Goal: Information Seeking & Learning: Learn about a topic

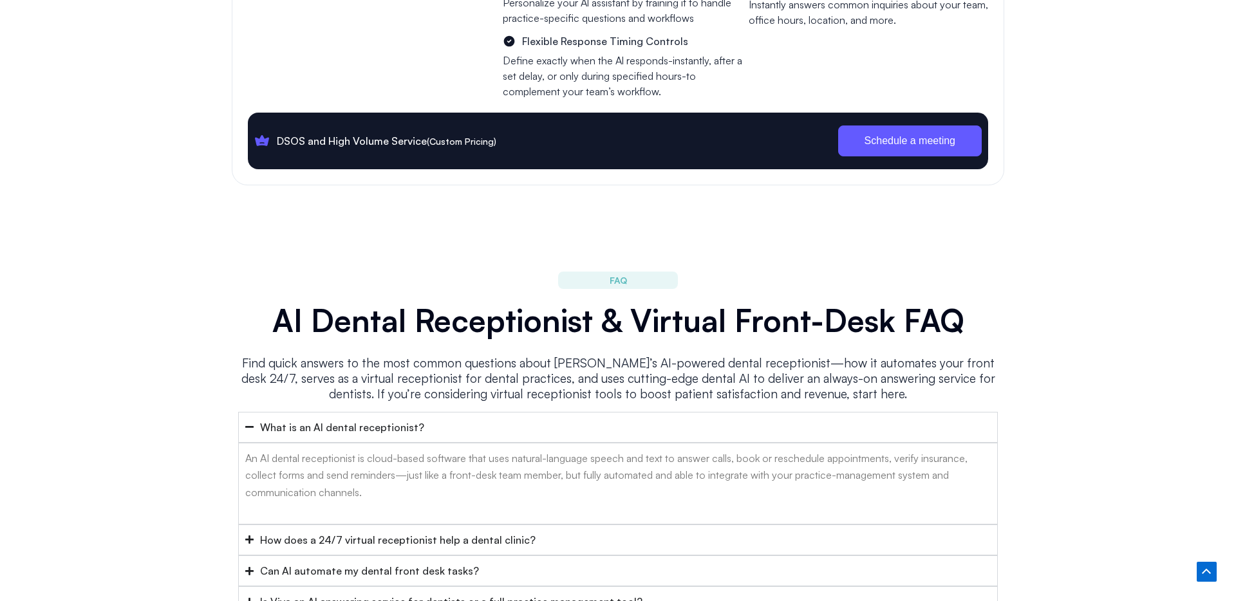
scroll to position [5080, 0]
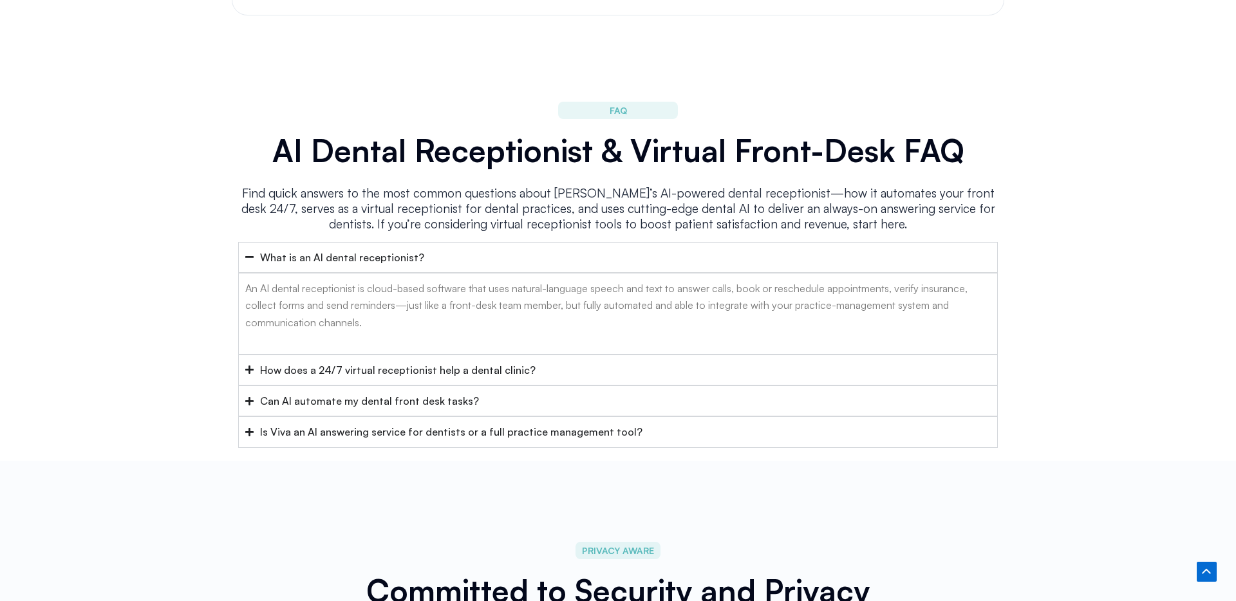
click at [511, 362] on div "How does a 24/7 virtual receptionist help a dental clinic?" at bounding box center [397, 370] width 275 height 17
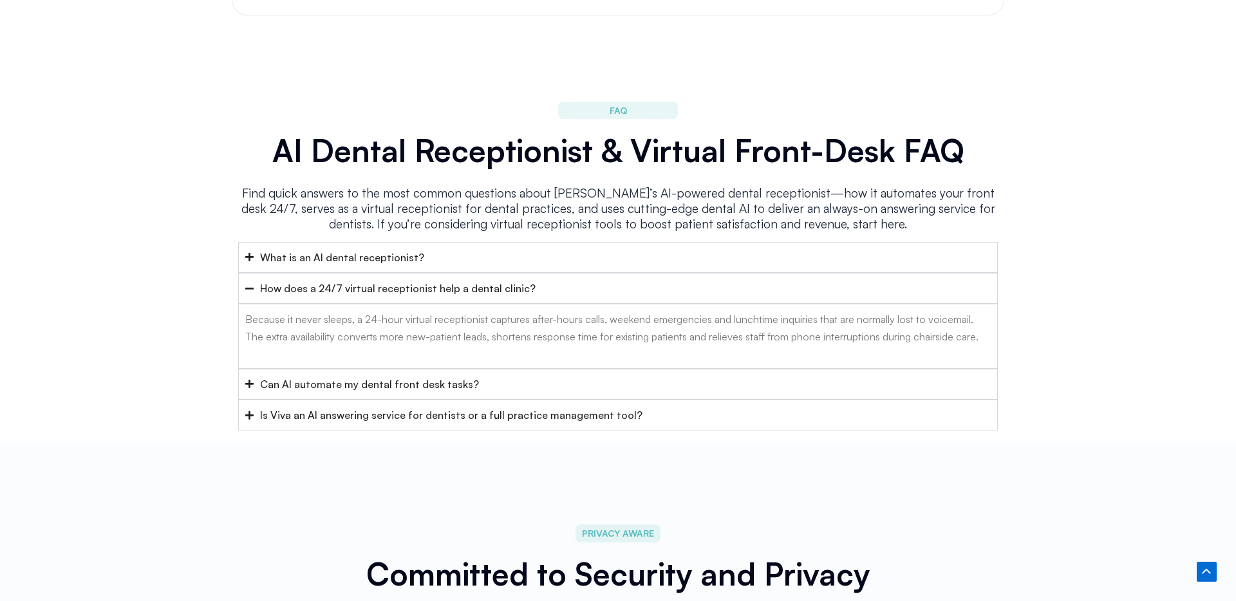
click at [519, 373] on summary "Can AI automate my dental front desk tasks?" at bounding box center [618, 384] width 760 height 31
click at [525, 400] on summary "Is Viva an AI answering service for dentists or a full practice management tool?" at bounding box center [618, 415] width 760 height 31
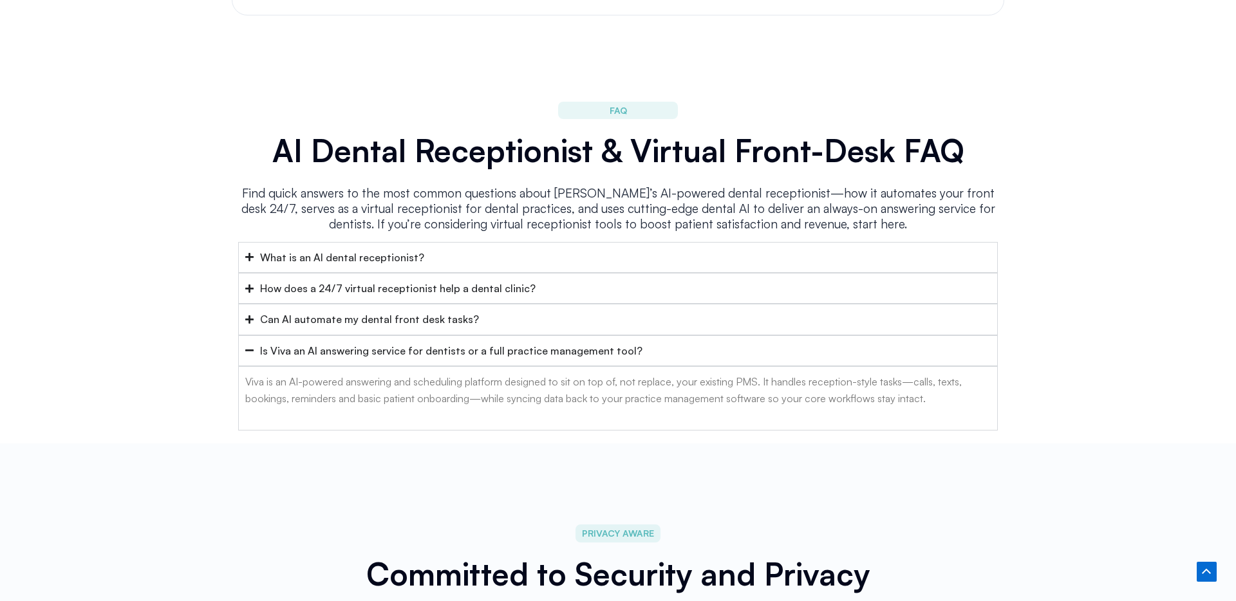
click at [529, 342] on div "Is Viva an AI answering service for dentists or a full practice management tool?" at bounding box center [451, 350] width 382 height 17
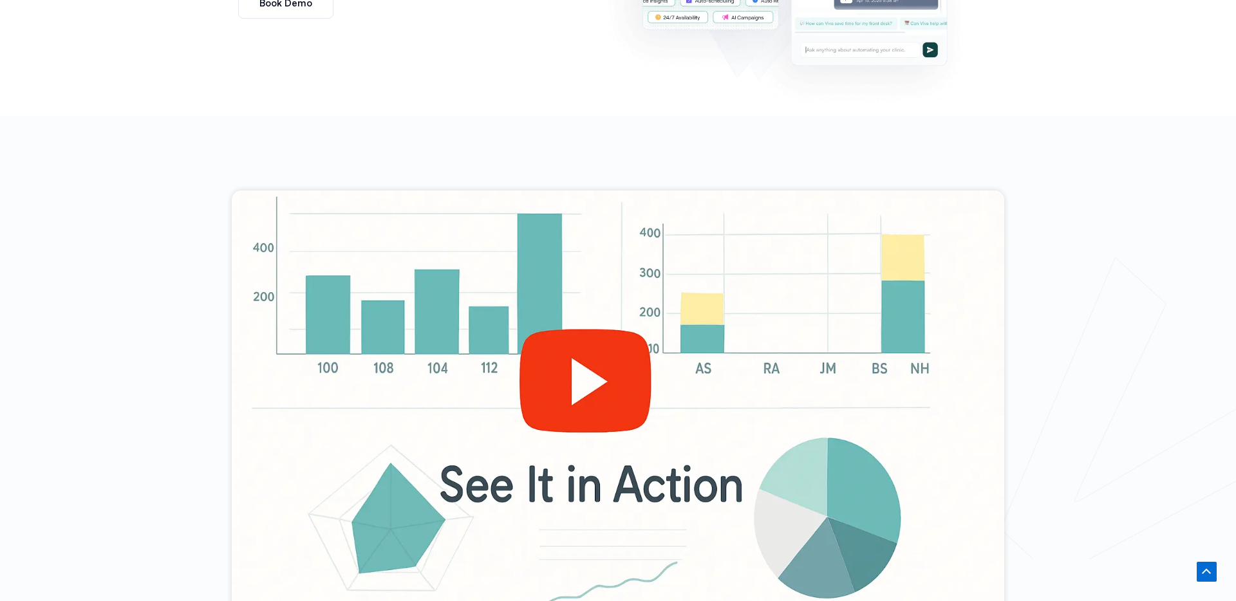
scroll to position [0, 0]
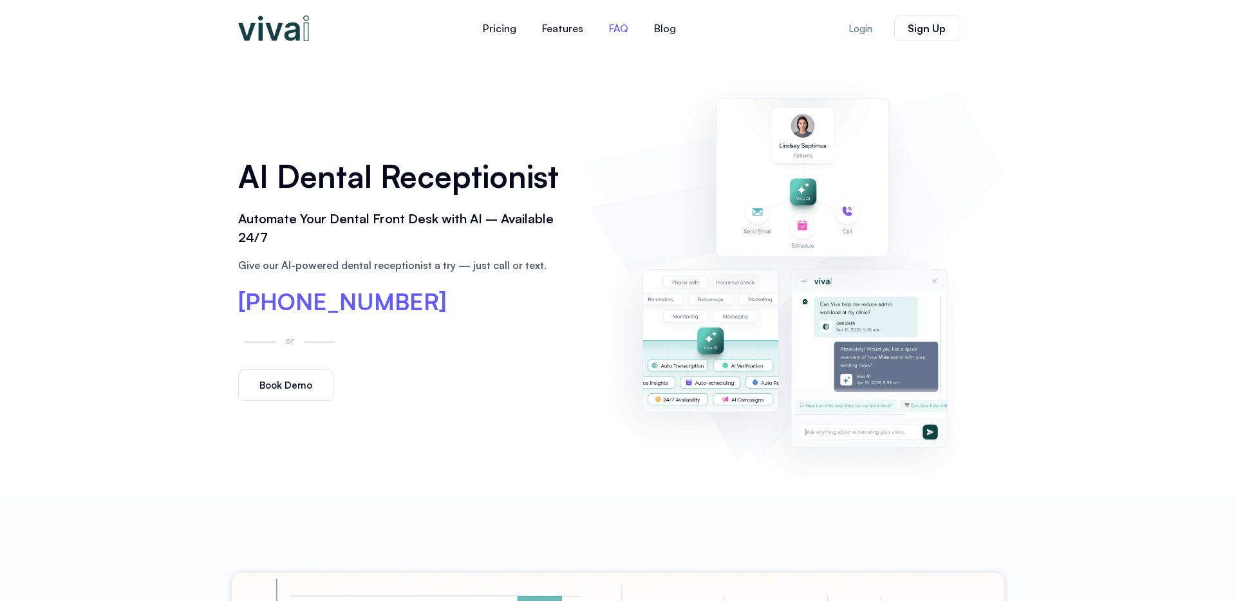
click at [626, 25] on link "FAQ" at bounding box center [618, 28] width 45 height 31
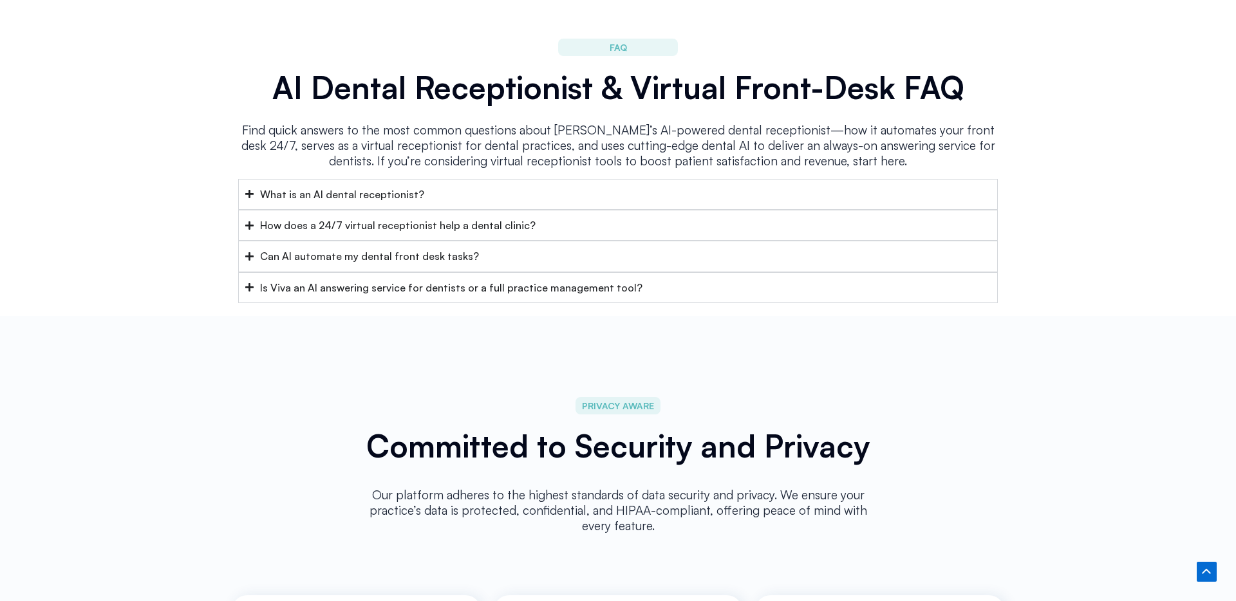
click at [420, 217] on div "How does a 24/7 virtual receptionist help a dental clinic?" at bounding box center [397, 225] width 275 height 17
click at [433, 179] on summary "What is an AI dental receptionist?" at bounding box center [618, 194] width 760 height 31
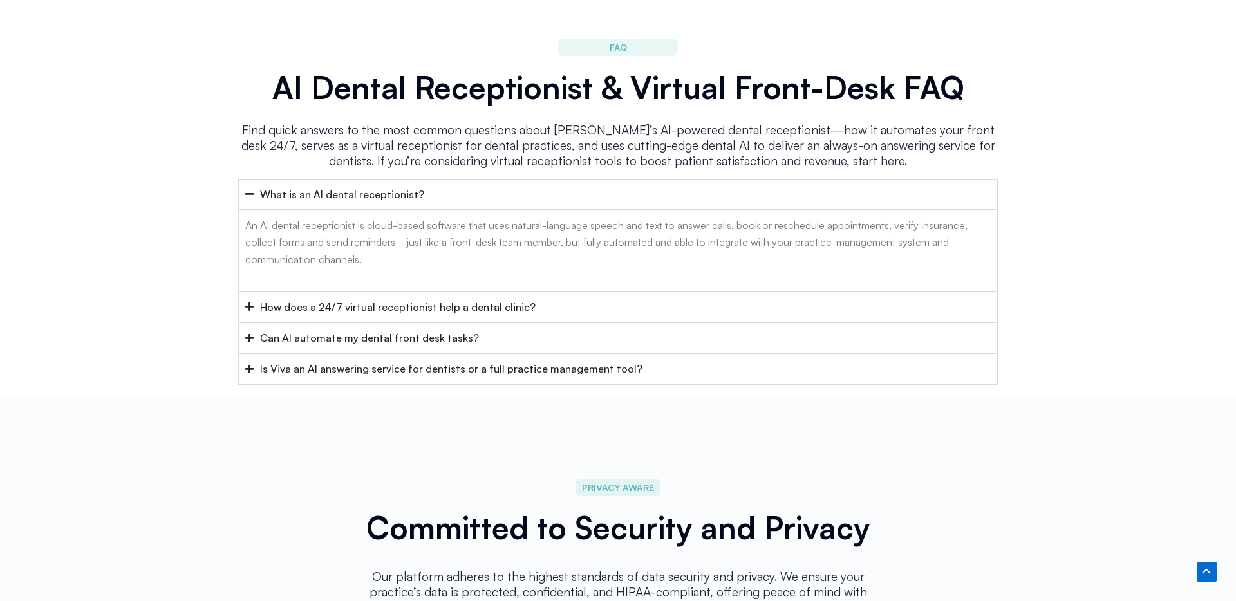
drag, startPoint x: 456, startPoint y: 304, endPoint x: 469, endPoint y: 342, distance: 40.1
click at [462, 322] on summary "Can AI automate my dental front desk tasks?" at bounding box center [618, 337] width 760 height 31
click at [470, 360] on div "Is Viva an AI answering service for dentists or a full practice management tool?" at bounding box center [451, 368] width 382 height 17
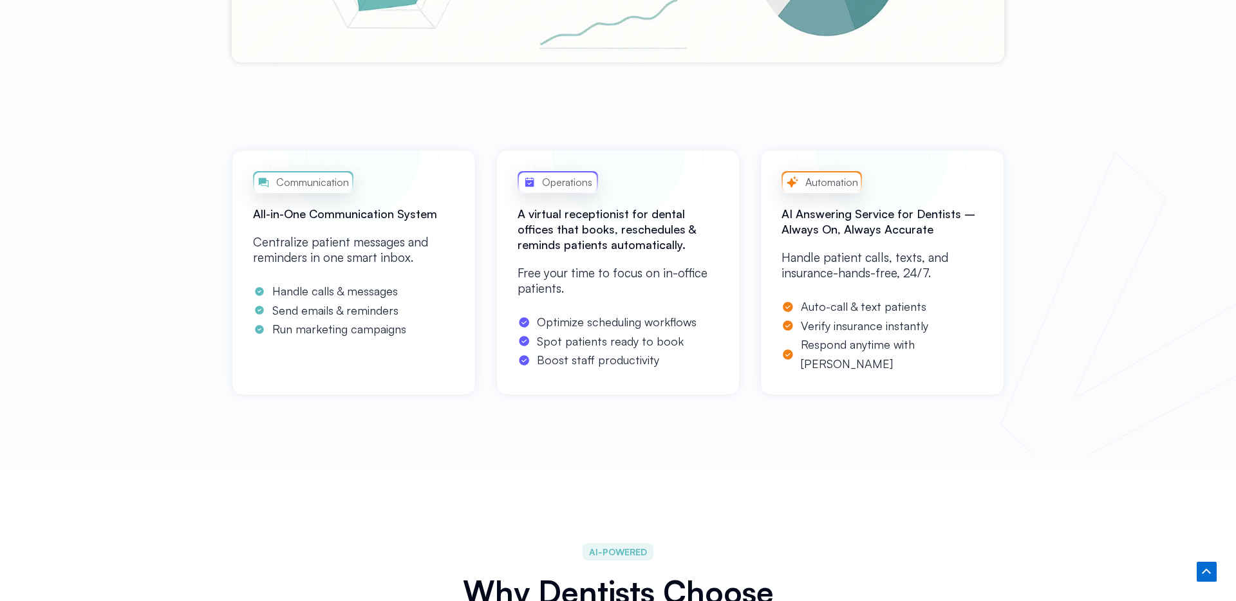
scroll to position [0, 0]
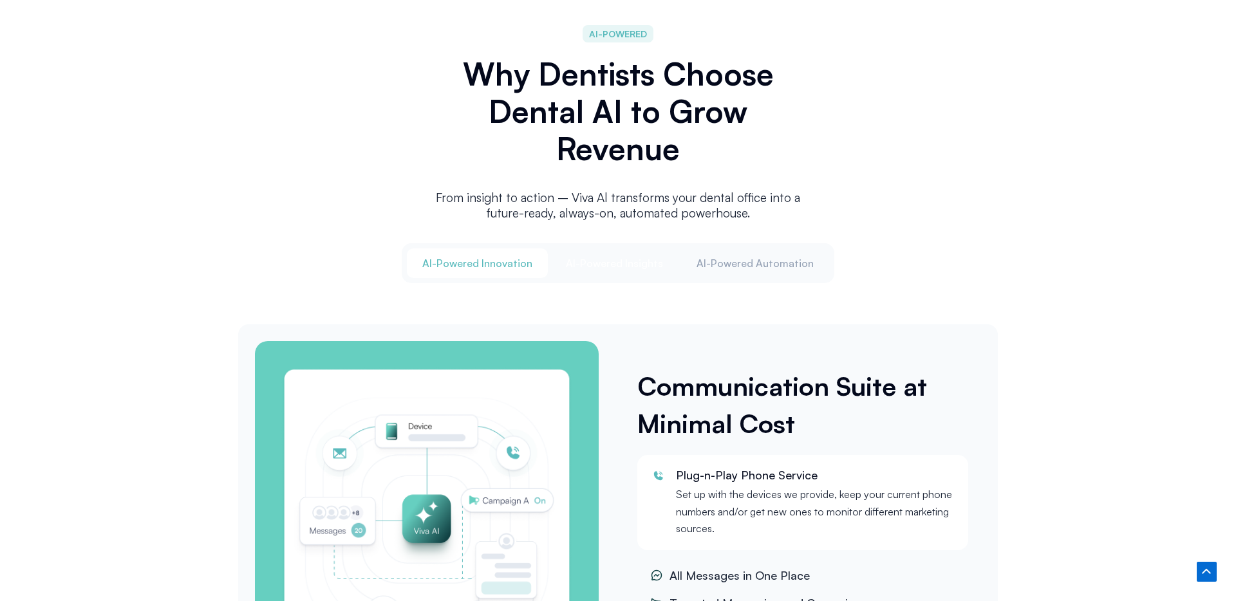
scroll to position [1470, 0]
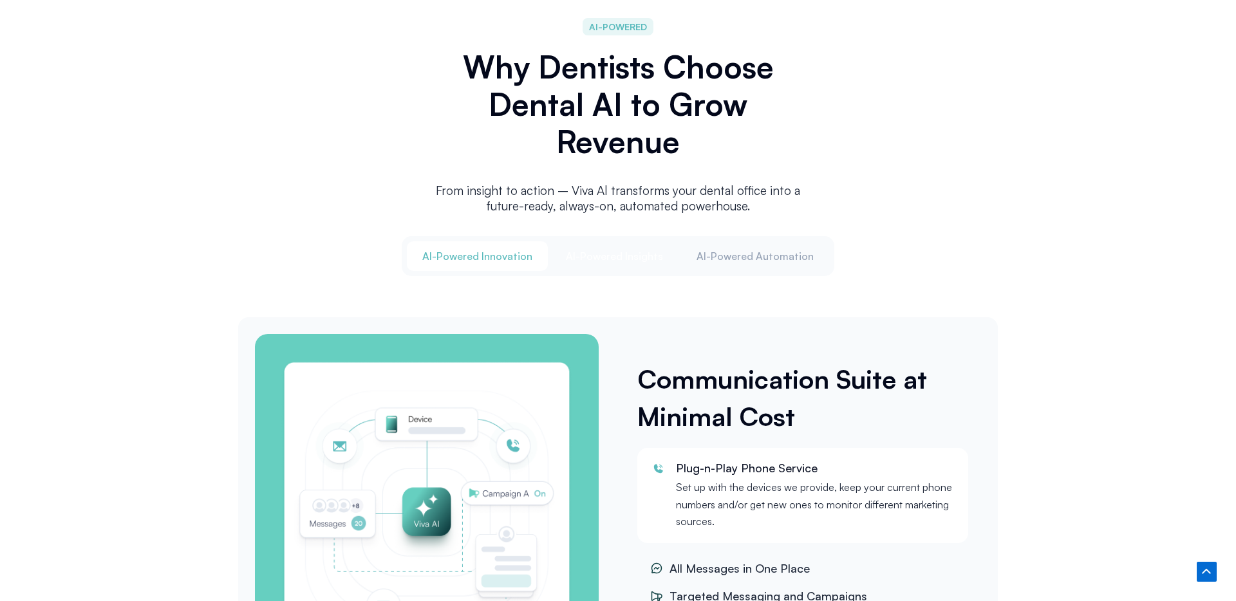
click at [644, 256] on span "Al-Powered Insights" at bounding box center [614, 256] width 97 height 14
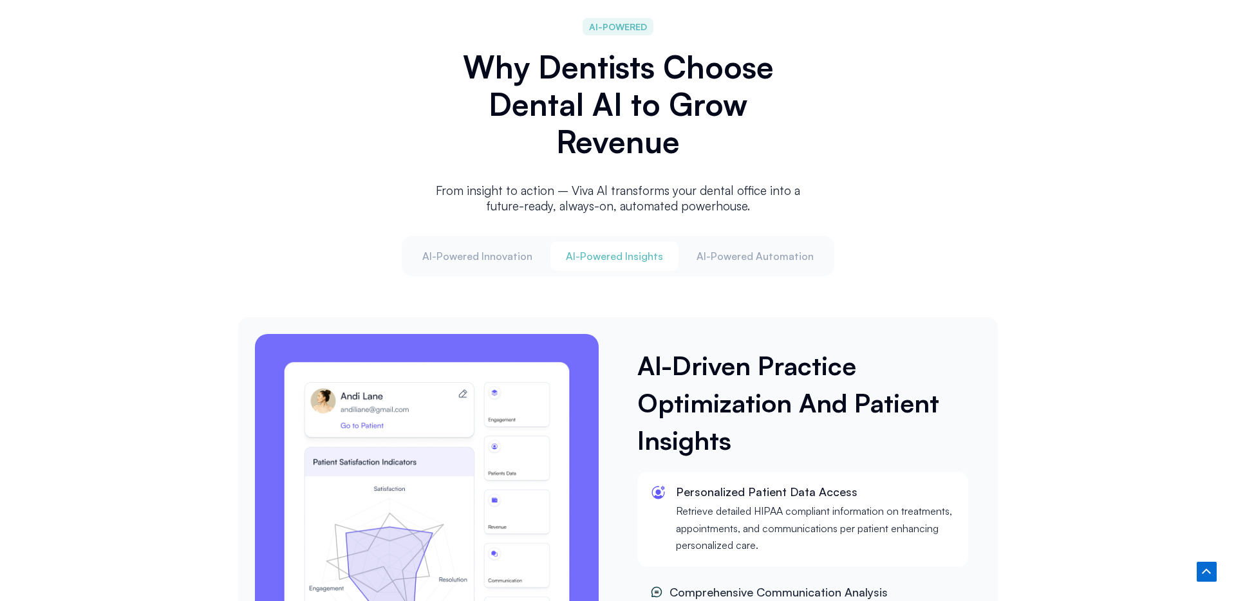
drag, startPoint x: 497, startPoint y: 247, endPoint x: 597, endPoint y: 241, distance: 100.0
click at [498, 249] on span "Al-Powered Innovation" at bounding box center [477, 256] width 110 height 14
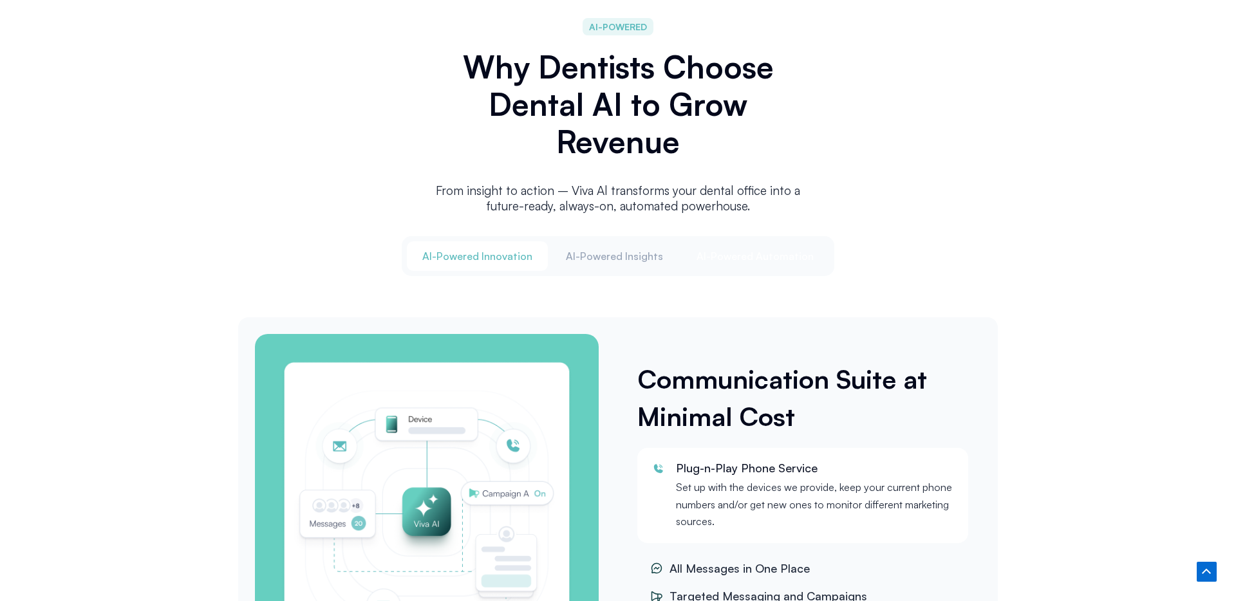
click at [704, 243] on button "Al-Powered Automation" at bounding box center [755, 256] width 148 height 30
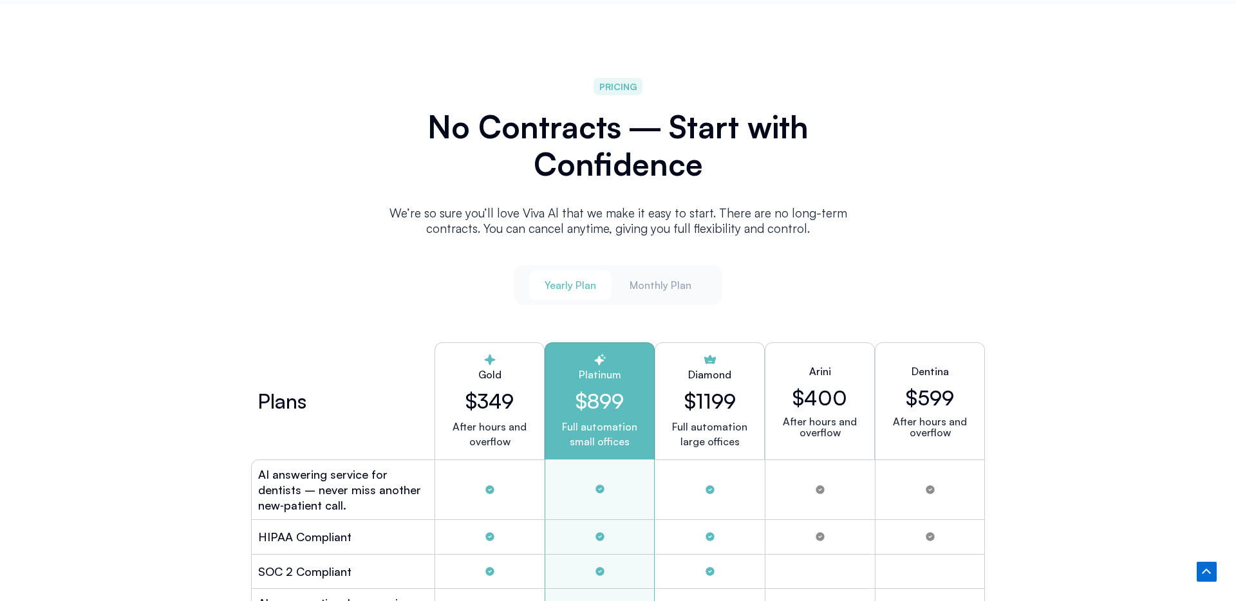
scroll to position [3393, 0]
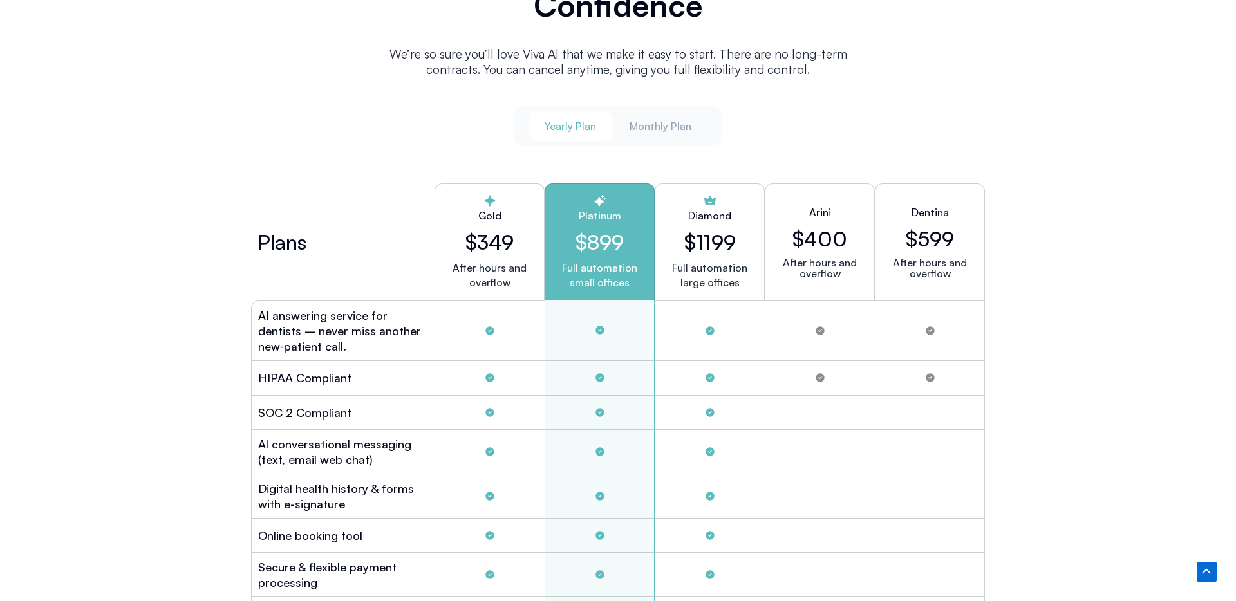
click at [736, 246] on div "Diamond $1199 Full automation large offices" at bounding box center [710, 241] width 110 height 117
click at [658, 111] on button "Monthly Plan" at bounding box center [660, 126] width 93 height 30
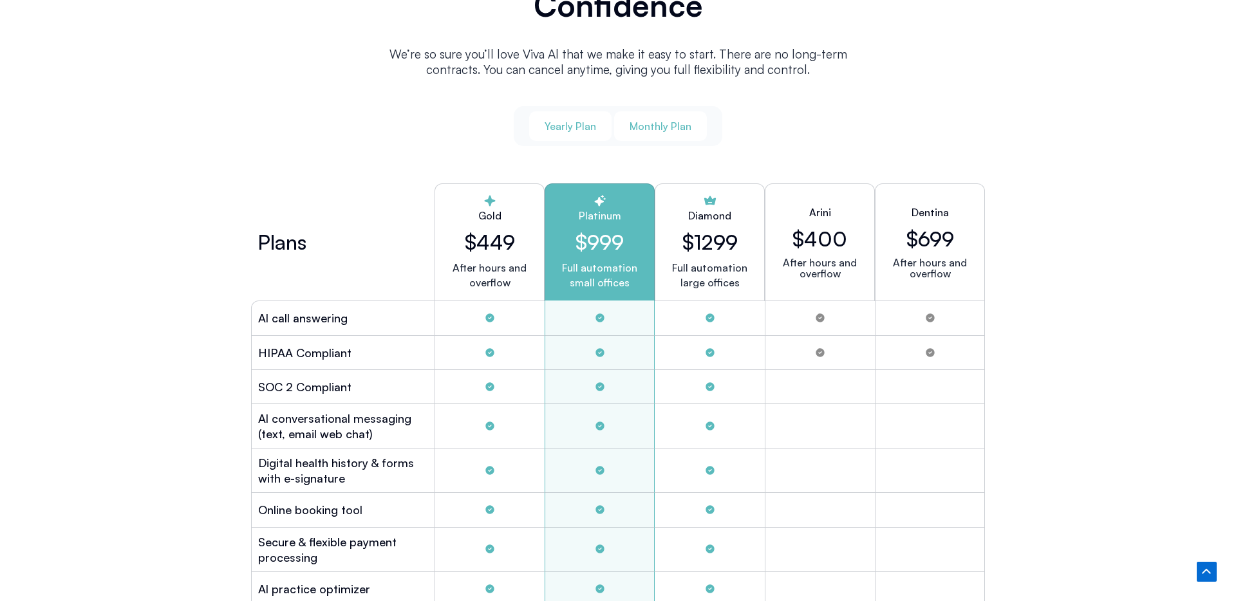
click at [596, 125] on button "Yearly Plan" at bounding box center [570, 126] width 82 height 30
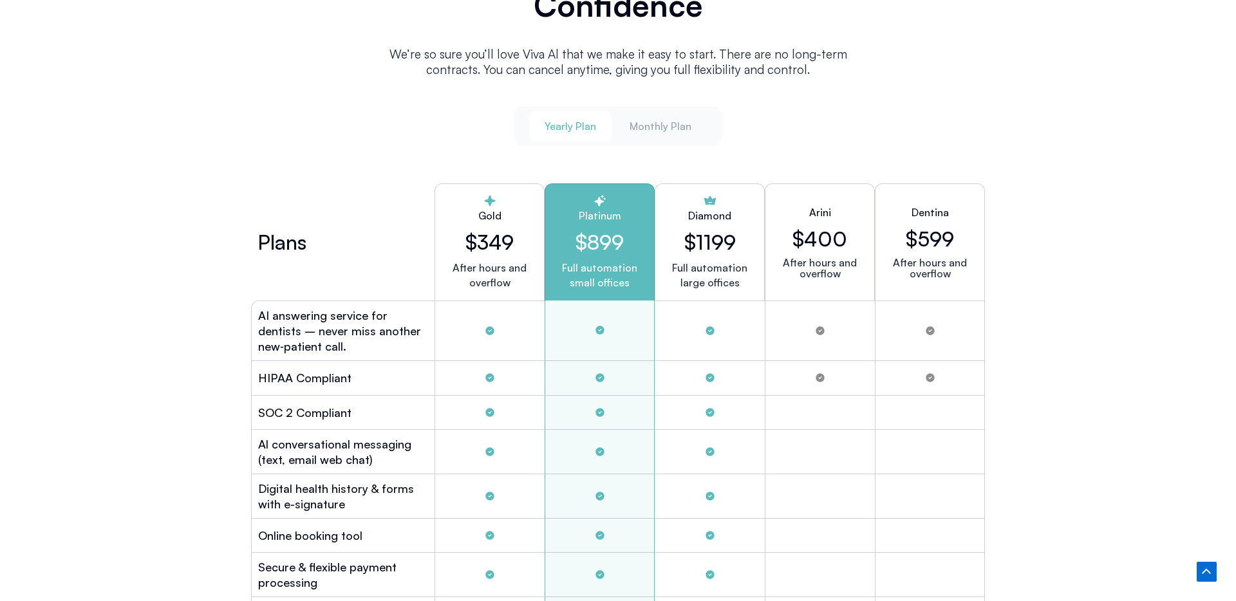
click at [698, 234] on h2 "$1199" at bounding box center [709, 242] width 51 height 24
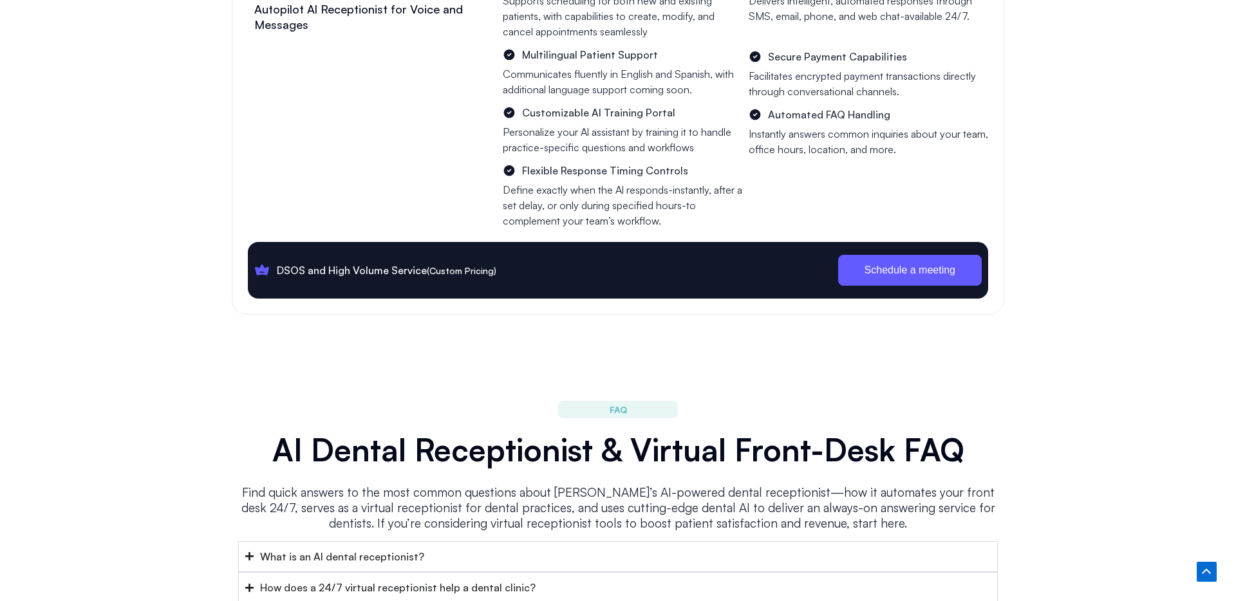
scroll to position [4970, 0]
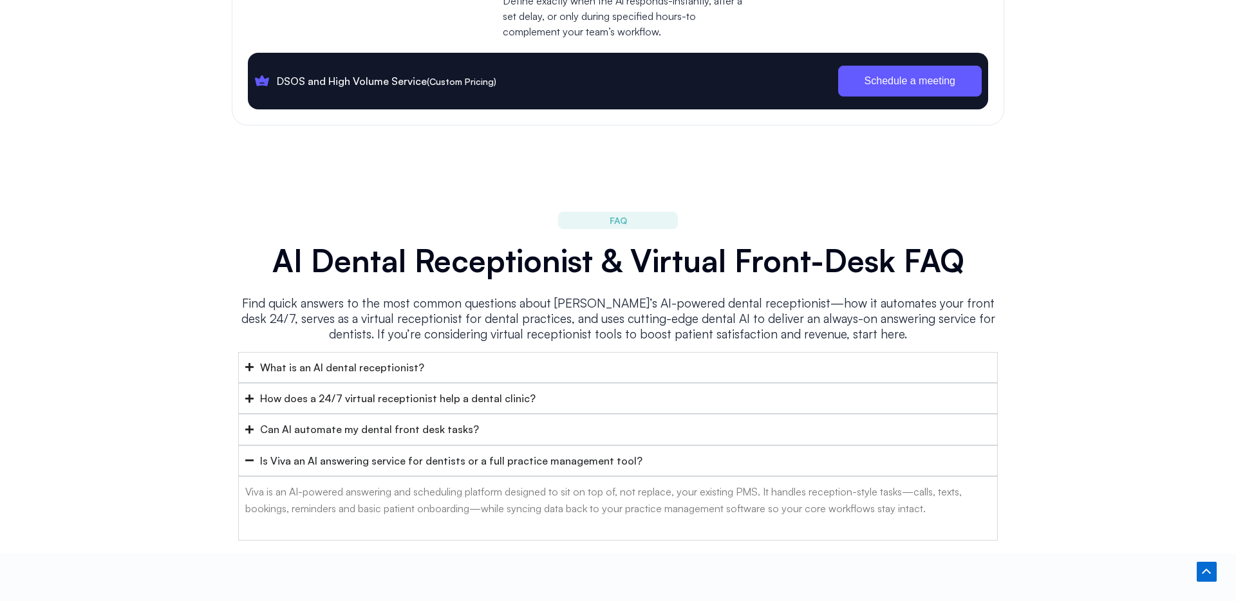
click at [292, 359] on div "What is an AI dental receptionist?" at bounding box center [342, 367] width 164 height 17
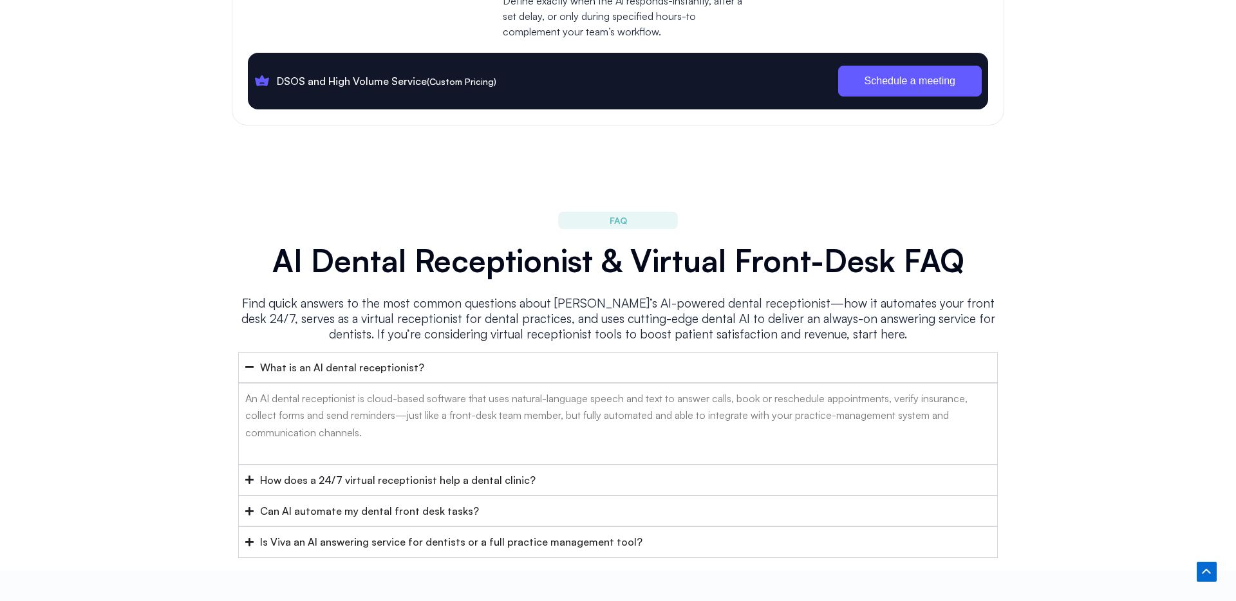
click at [377, 472] on div "How does a 24/7 virtual receptionist help a dental clinic?" at bounding box center [397, 480] width 275 height 17
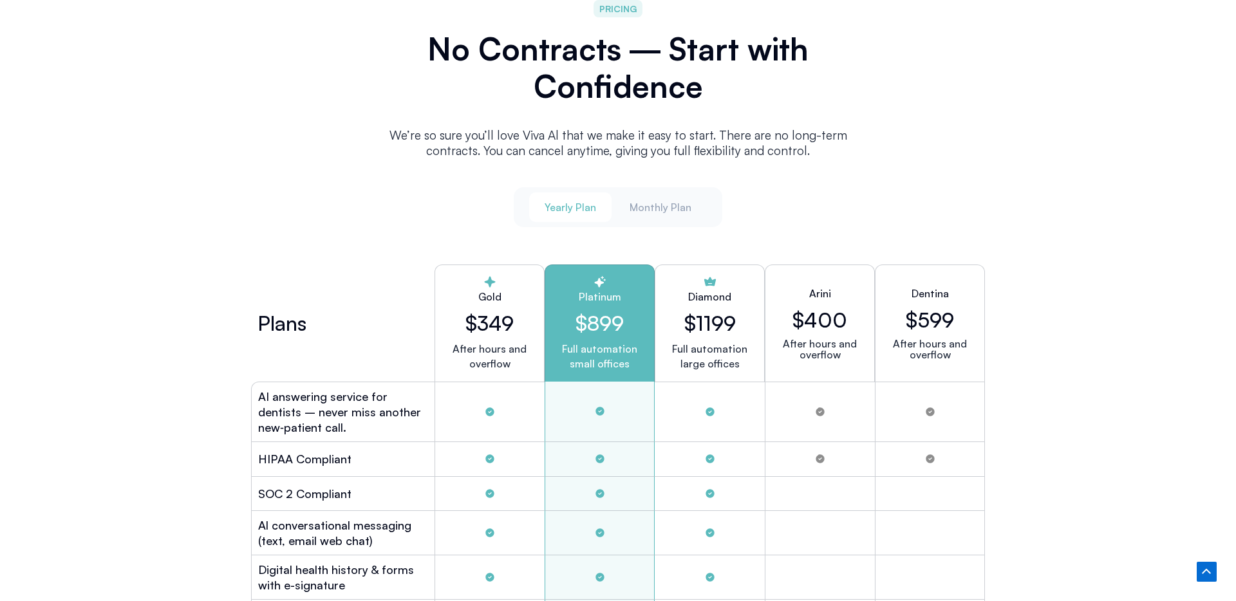
scroll to position [3323, 0]
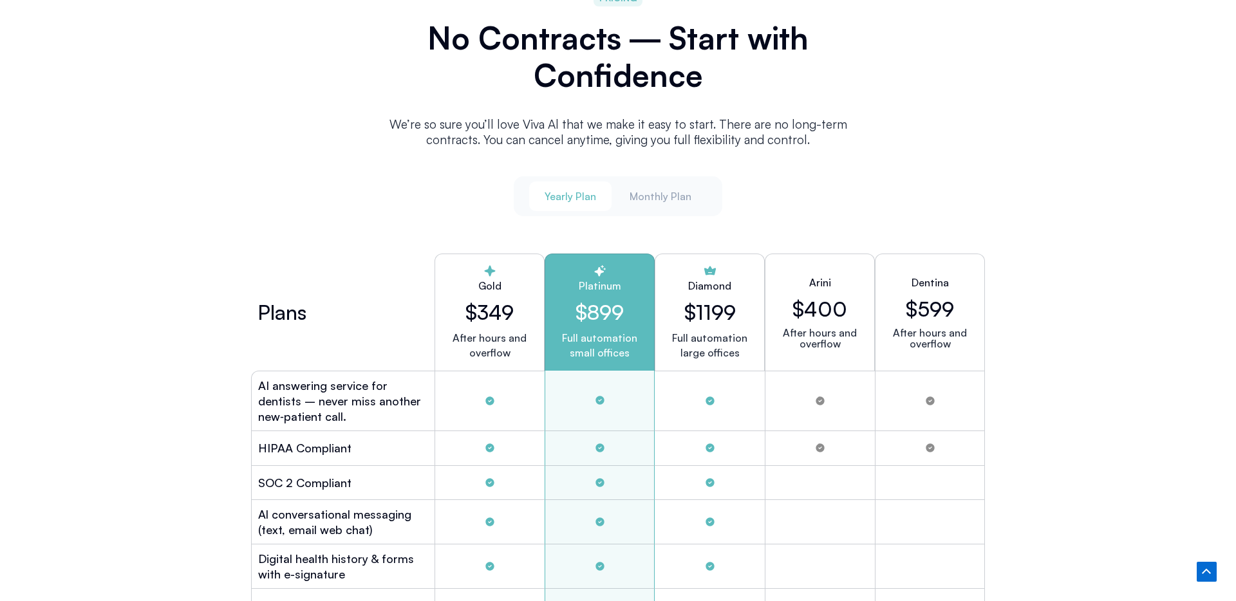
click at [637, 198] on span "Monthly Plan" at bounding box center [660, 196] width 62 height 14
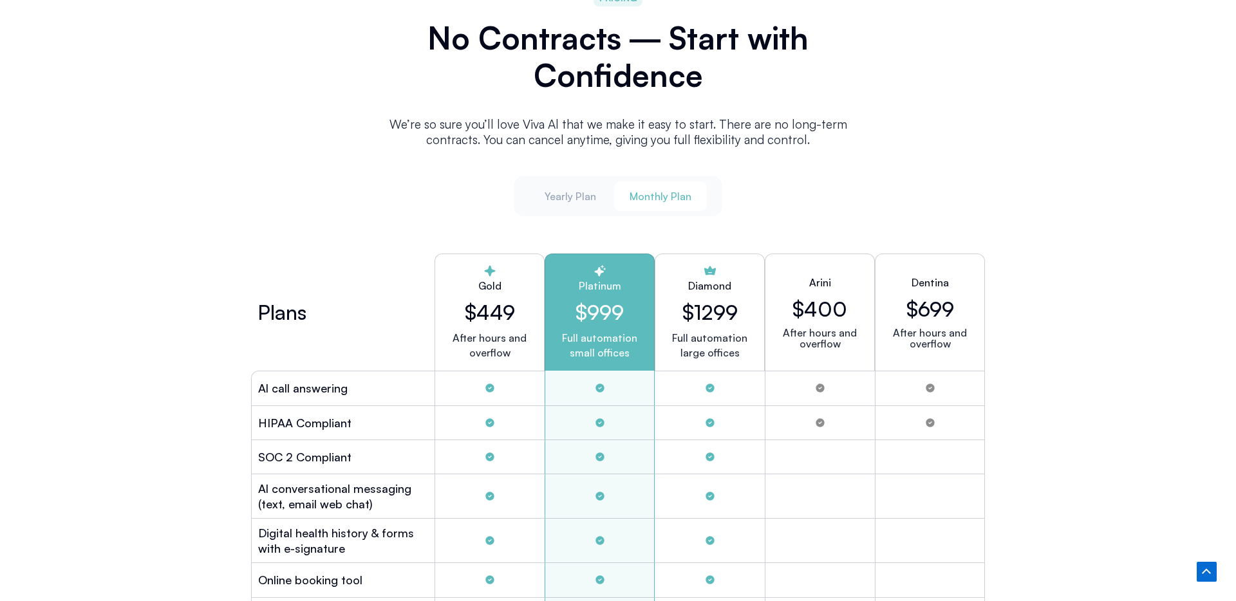
drag, startPoint x: 591, startPoint y: 190, endPoint x: 622, endPoint y: 234, distance: 54.1
click at [591, 190] on span "Yearly Plan" at bounding box center [570, 196] width 51 height 14
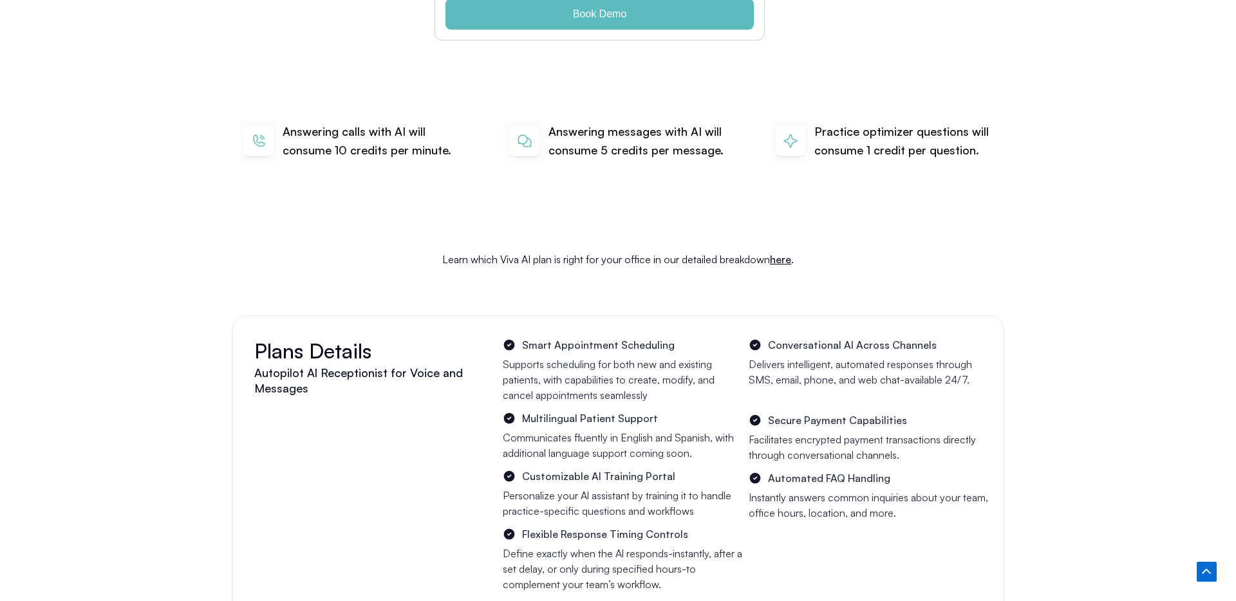
scroll to position [4435, 0]
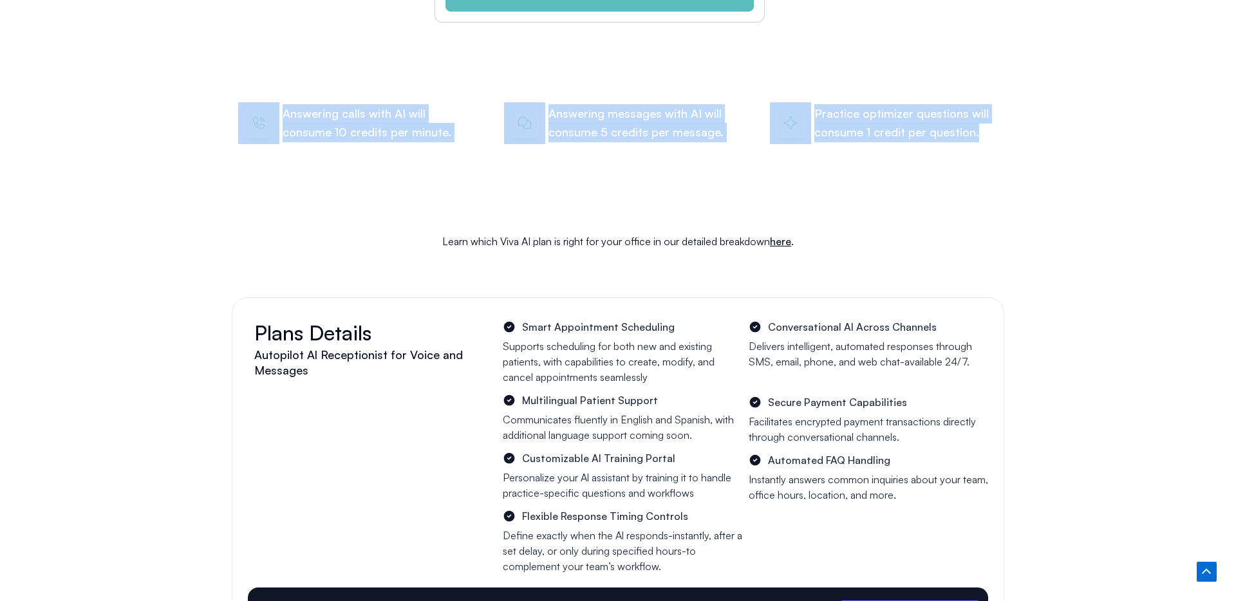
drag, startPoint x: 284, startPoint y: 79, endPoint x: 906, endPoint y: 167, distance: 628.1
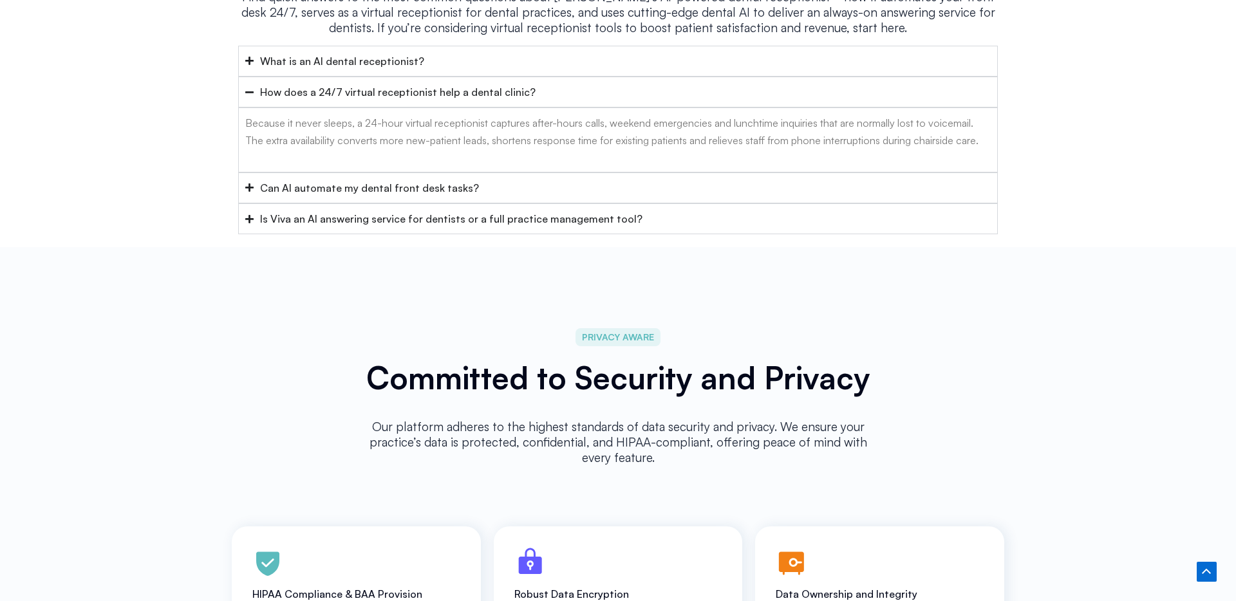
scroll to position [5277, 0]
click at [425, 44] on summary "What is an AI dental receptionist?" at bounding box center [618, 59] width 760 height 31
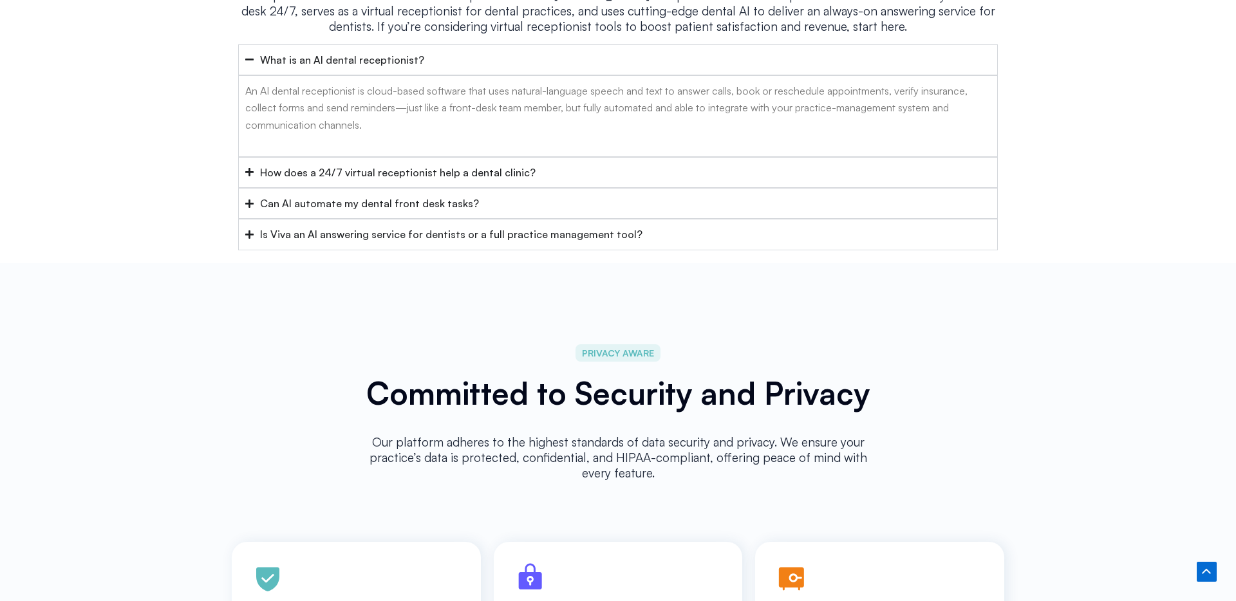
click at [425, 44] on summary "What is an AI dental receptionist?" at bounding box center [618, 59] width 760 height 31
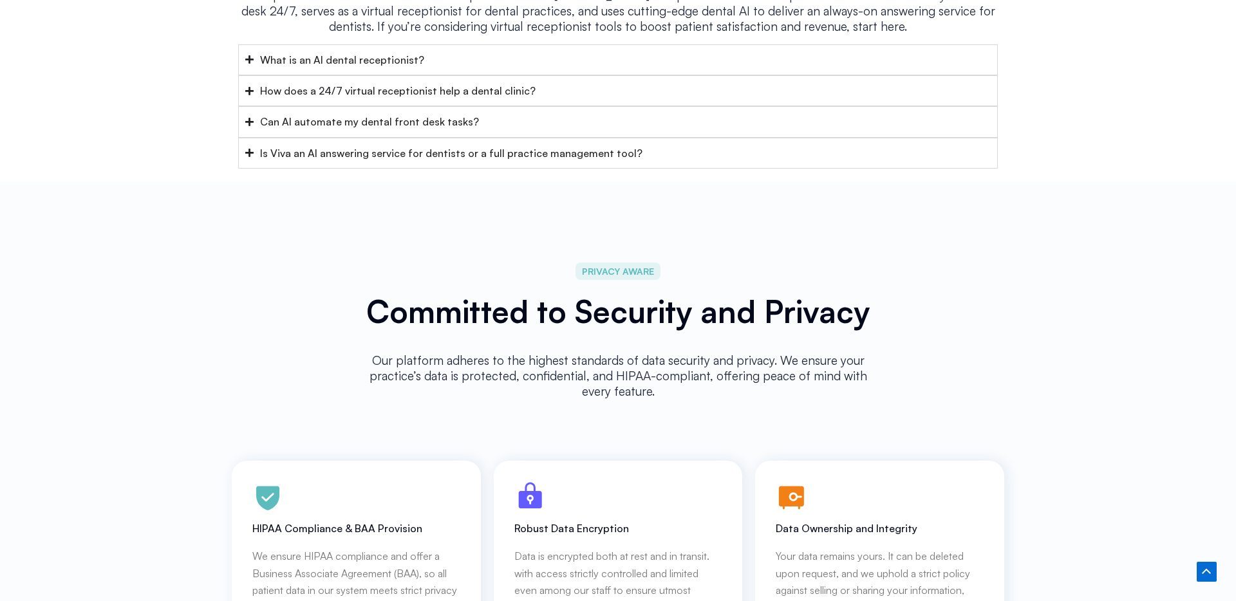
click at [442, 82] on div "How does a 24/7 virtual receptionist help a dental clinic?" at bounding box center [397, 90] width 275 height 17
click at [471, 82] on div "How does a 24/7 virtual receptionist help a dental clinic?" at bounding box center [397, 90] width 275 height 17
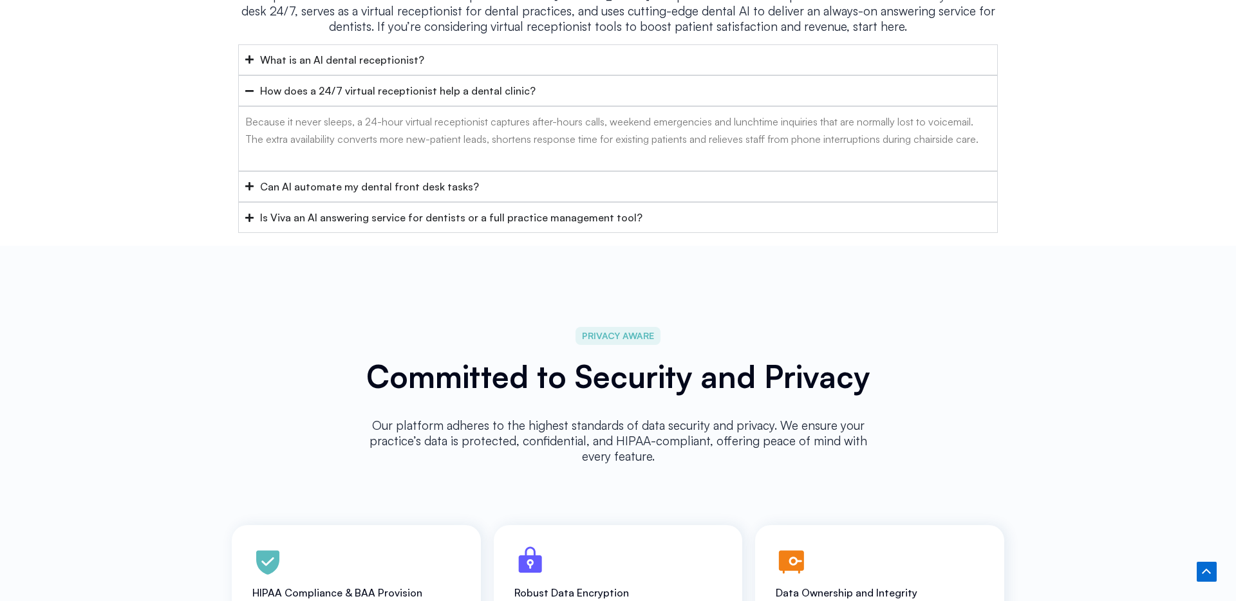
click at [460, 88] on div "What is an AI dental receptionist? An AI dental receptionist is cloud-based sof…" at bounding box center [618, 138] width 760 height 189
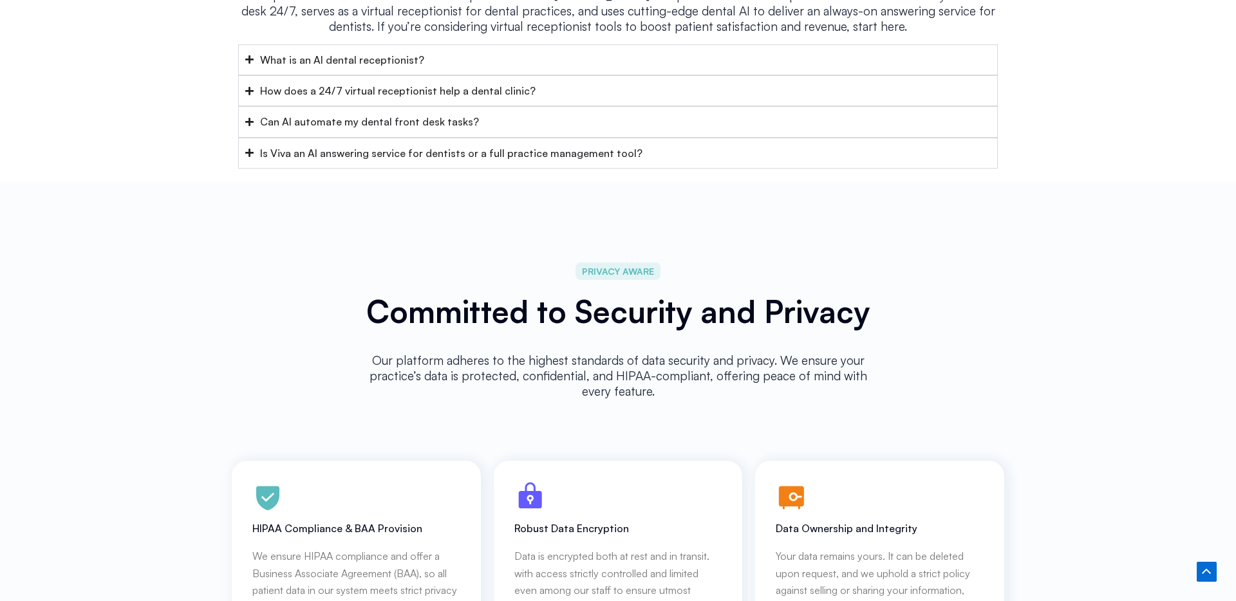
click at [460, 106] on summary "Can AI automate my dental front desk tasks?" at bounding box center [618, 121] width 760 height 31
click at [461, 106] on summary "Can AI automate my dental front desk tasks?" at bounding box center [618, 121] width 760 height 31
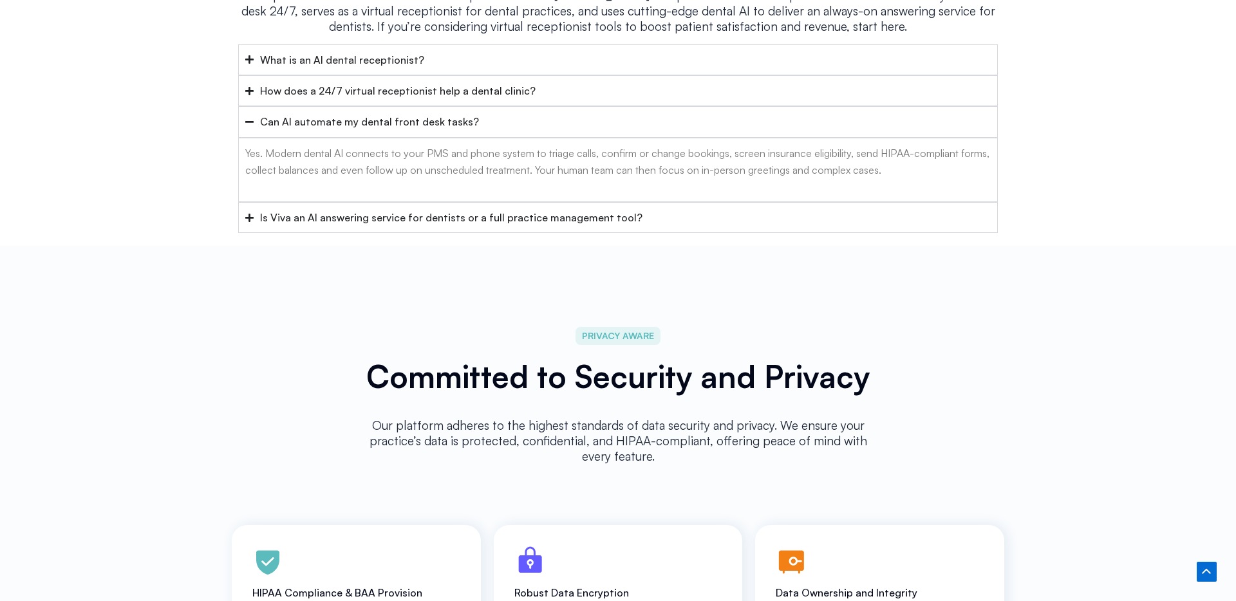
click at [462, 132] on div "What is an AI dental receptionist? An AI dental receptionist is cloud-based sof…" at bounding box center [618, 138] width 760 height 189
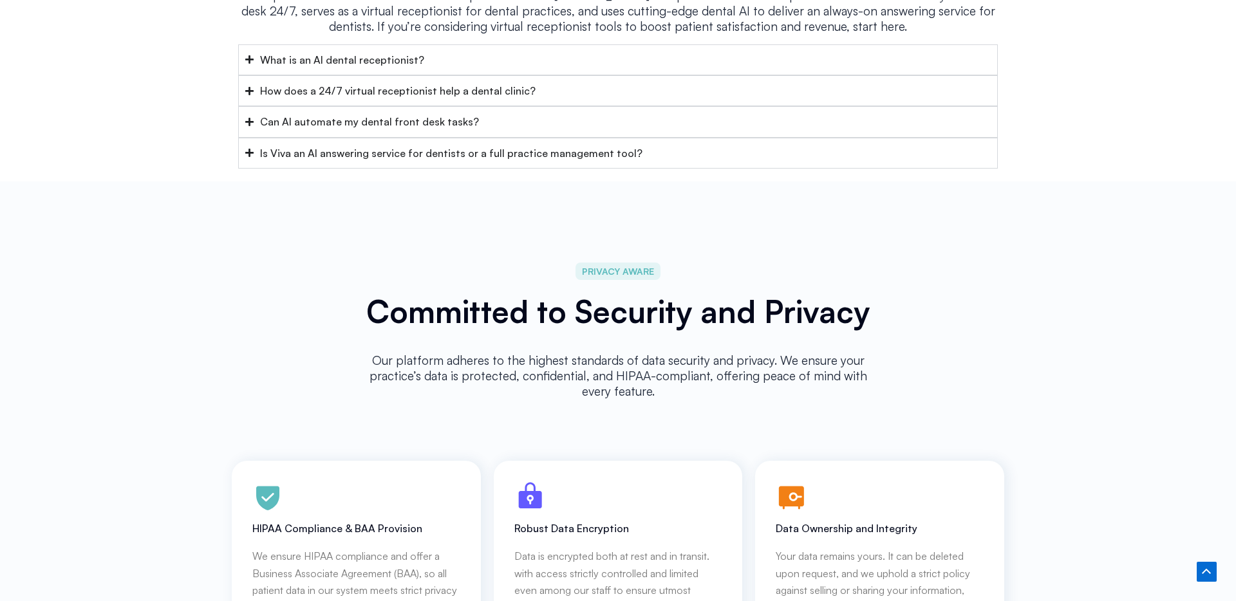
click at [471, 138] on summary "Is Viva an AI answering service for dentists or a full practice management tool?" at bounding box center [618, 153] width 760 height 31
drag, startPoint x: 489, startPoint y: 127, endPoint x: 454, endPoint y: 114, distance: 37.9
click at [489, 145] on div "Is Viva an AI answering service for dentists or a full practice management tool?" at bounding box center [451, 153] width 382 height 17
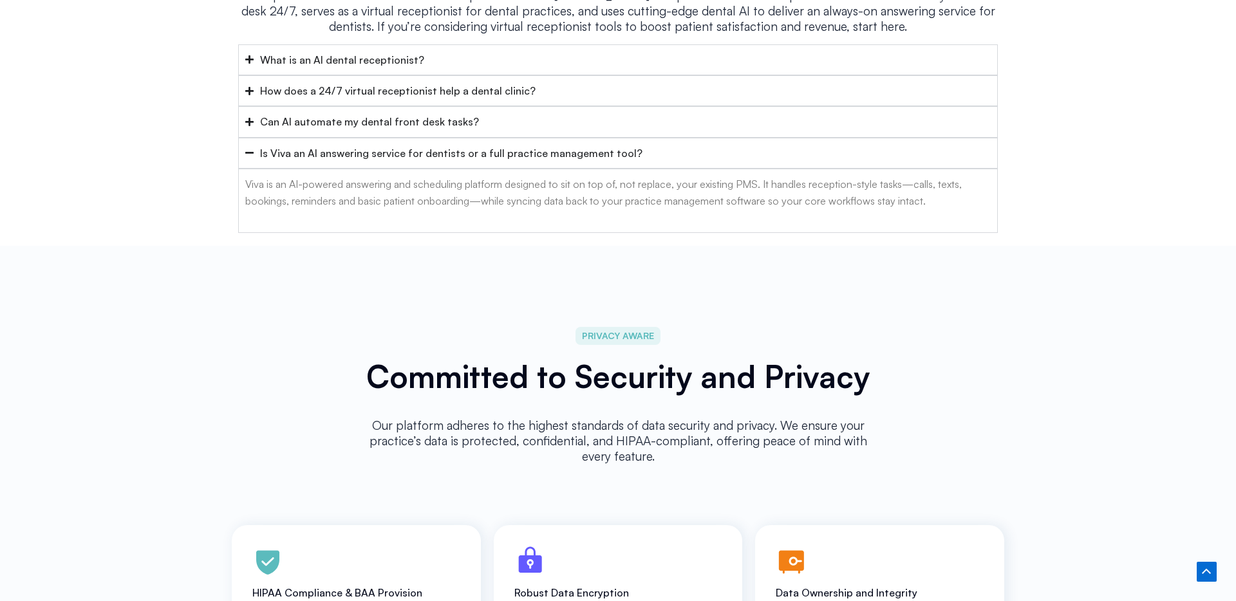
click at [438, 54] on summary "What is an AI dental receptionist?" at bounding box center [618, 59] width 760 height 31
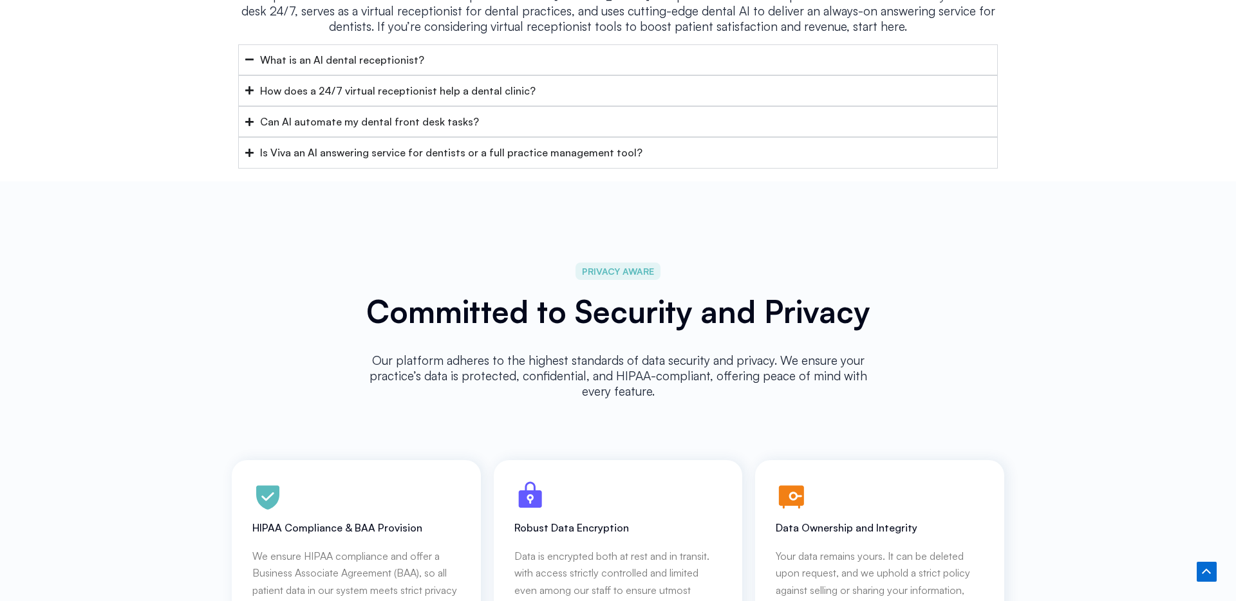
click at [438, 50] on summary "What is an AI dental receptionist?" at bounding box center [618, 59] width 760 height 31
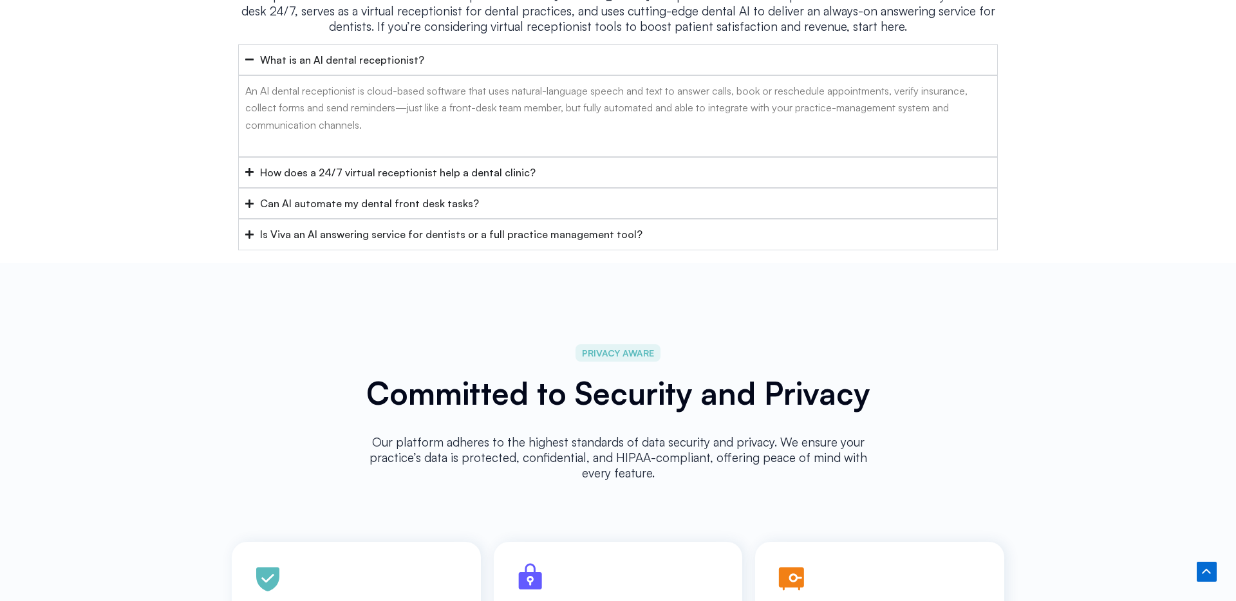
click at [463, 157] on summary "How does a 24/7 virtual receptionist help a dental clinic?" at bounding box center [618, 172] width 760 height 31
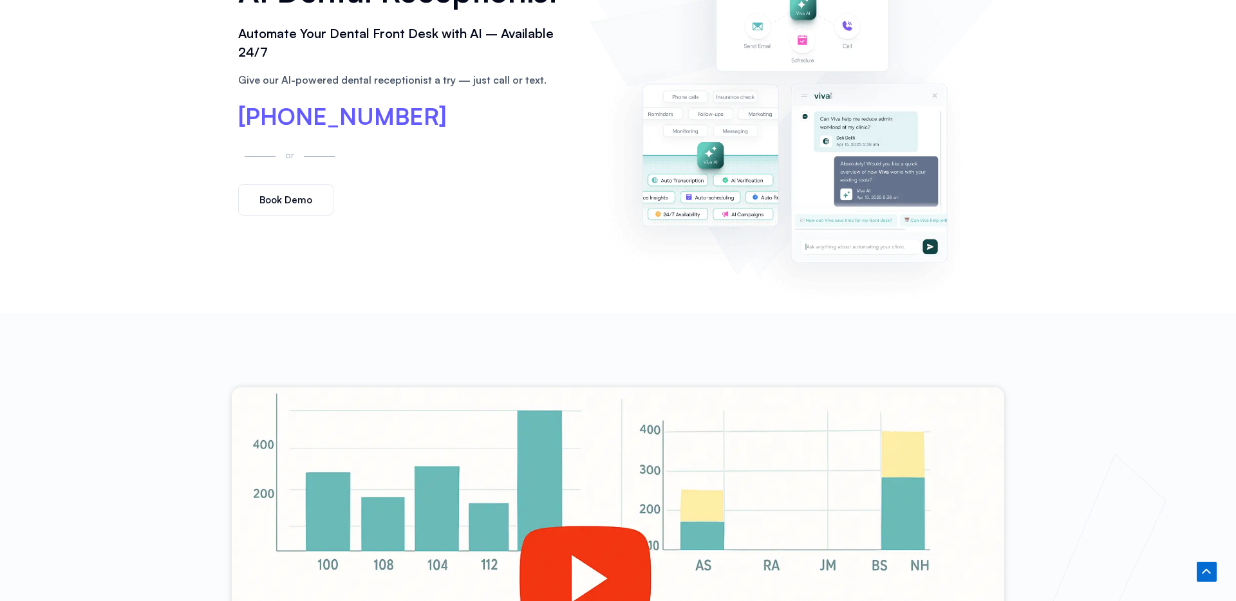
scroll to position [0, 0]
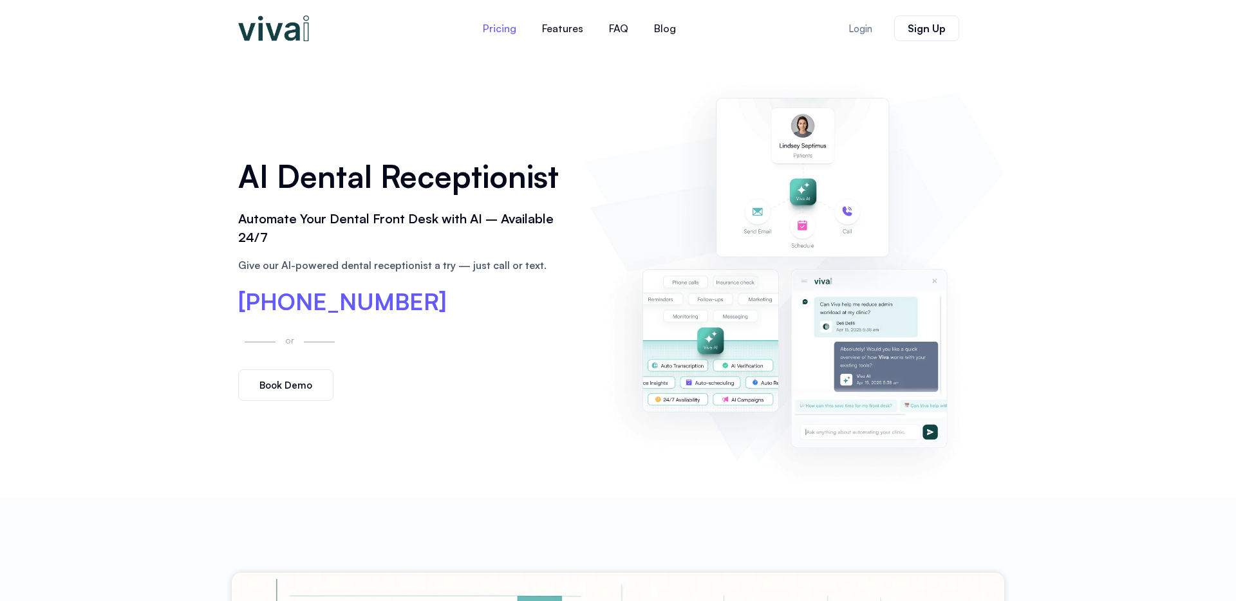
click at [520, 28] on link "Pricing" at bounding box center [499, 28] width 59 height 31
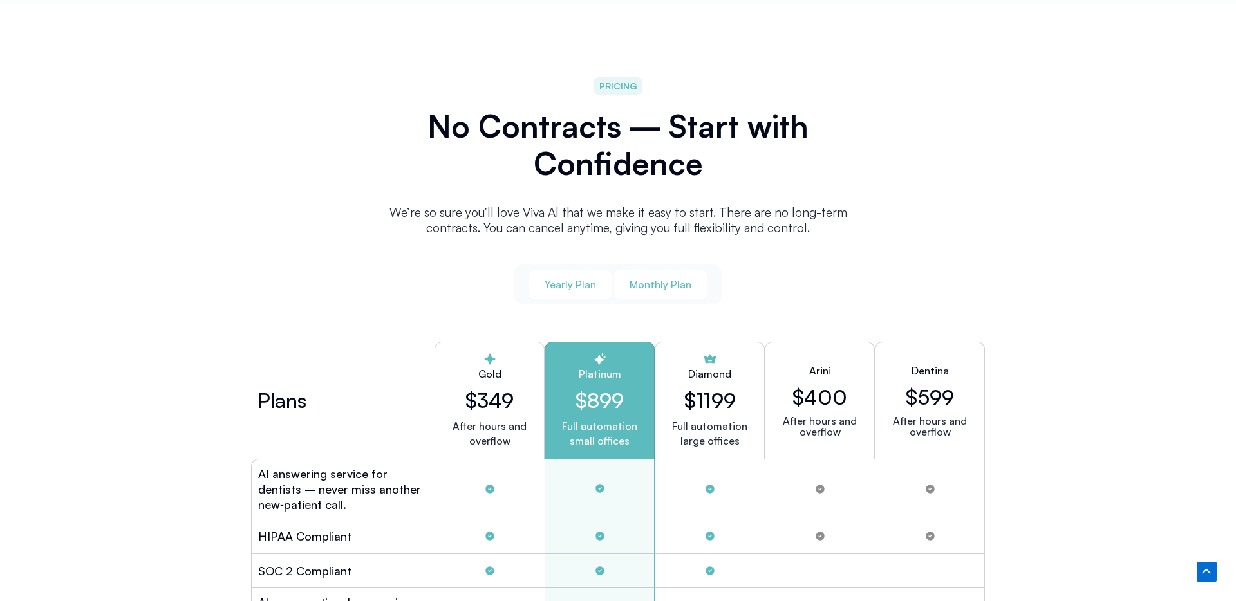
click at [689, 270] on button "Monthly Plan" at bounding box center [660, 285] width 93 height 30
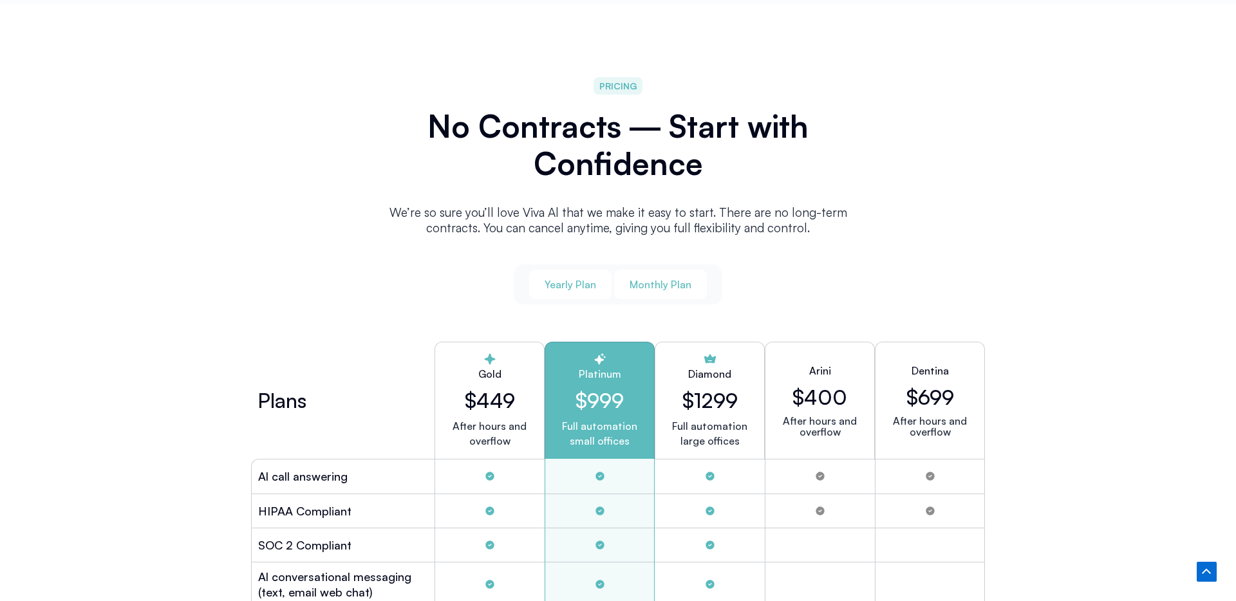
click at [597, 280] on button "Yearly Plan" at bounding box center [570, 285] width 82 height 30
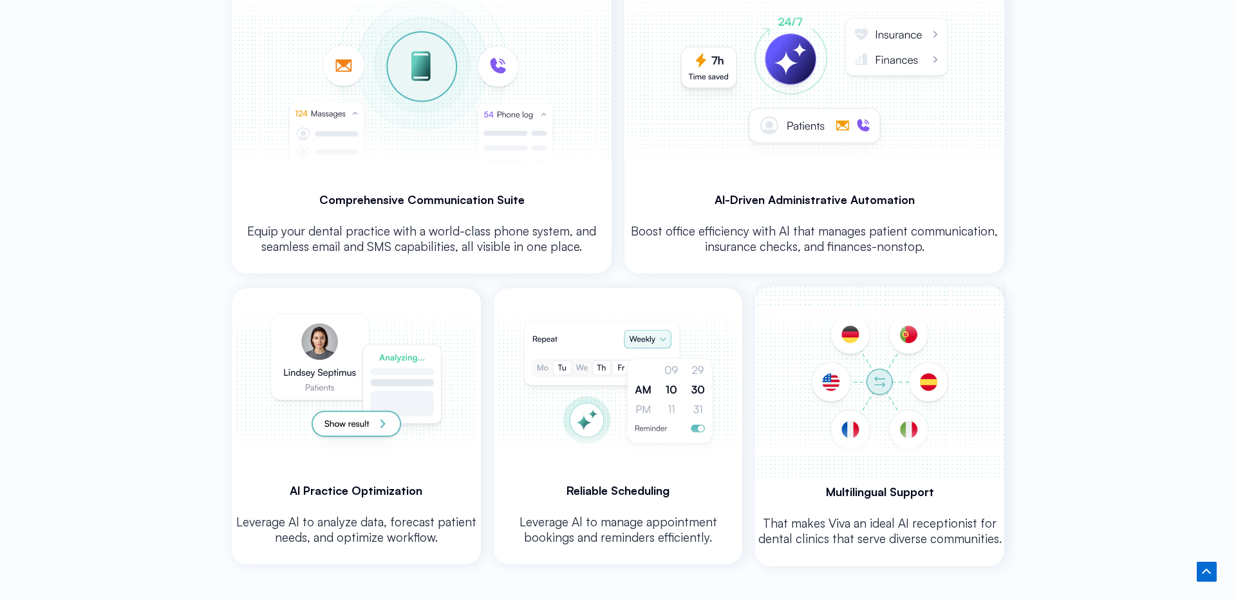
scroll to position [2557, 0]
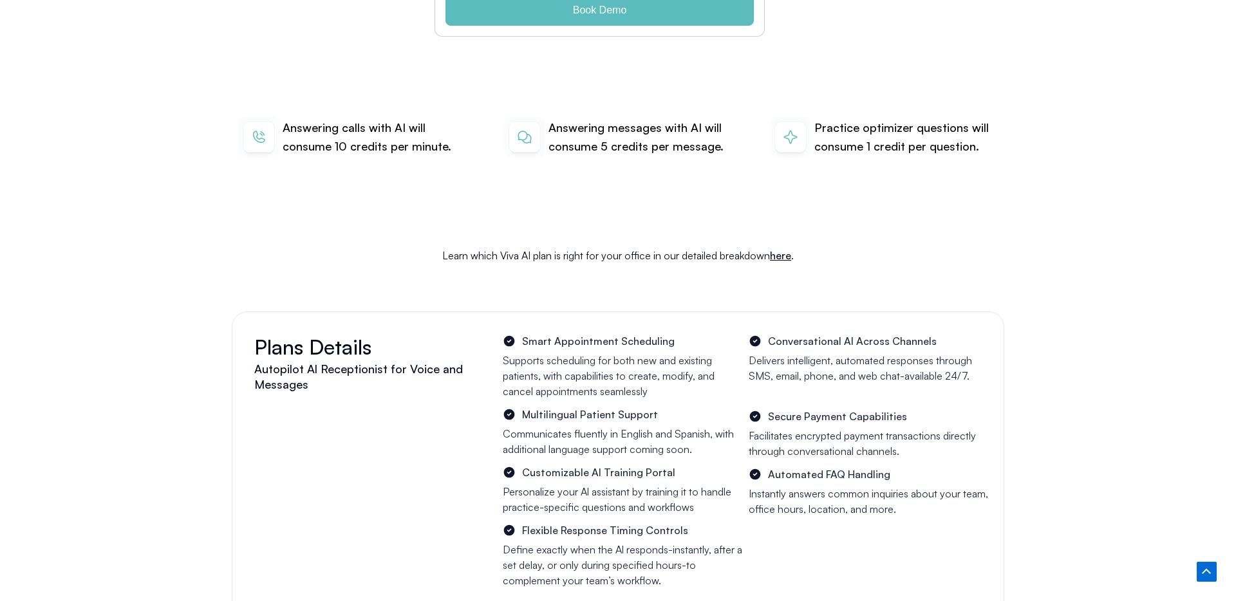
scroll to position [5114, 0]
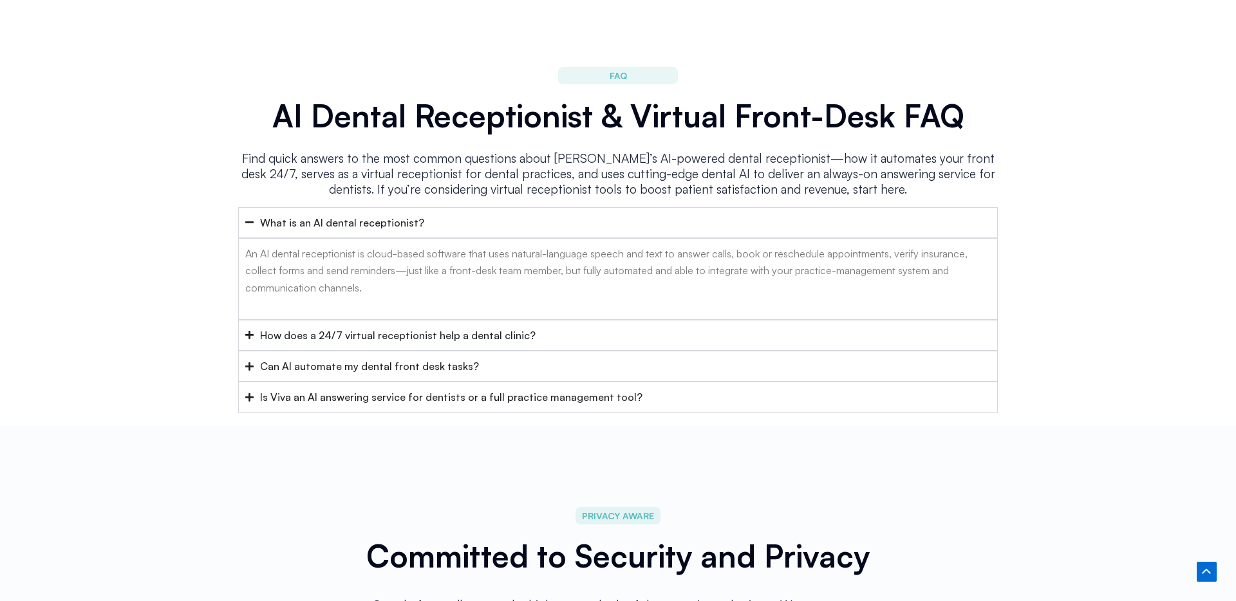
click at [384, 320] on summary "How does a 24/7 virtual receptionist help a dental clinic?" at bounding box center [618, 335] width 760 height 31
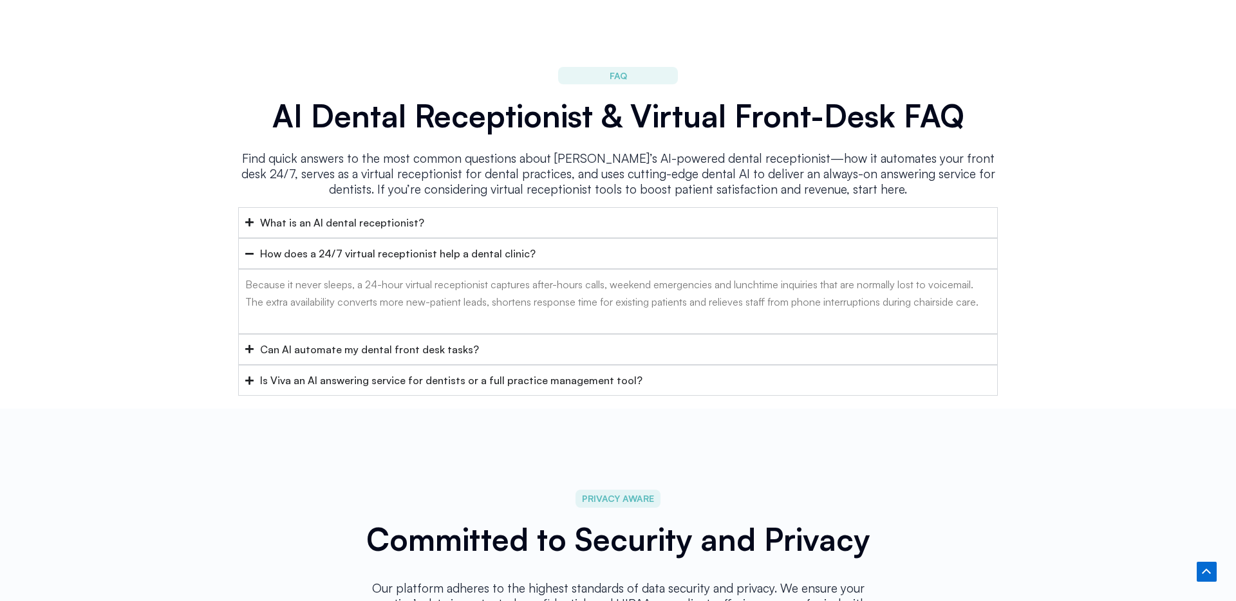
click at [408, 341] on div "Can AI automate my dental front desk tasks?" at bounding box center [369, 349] width 219 height 17
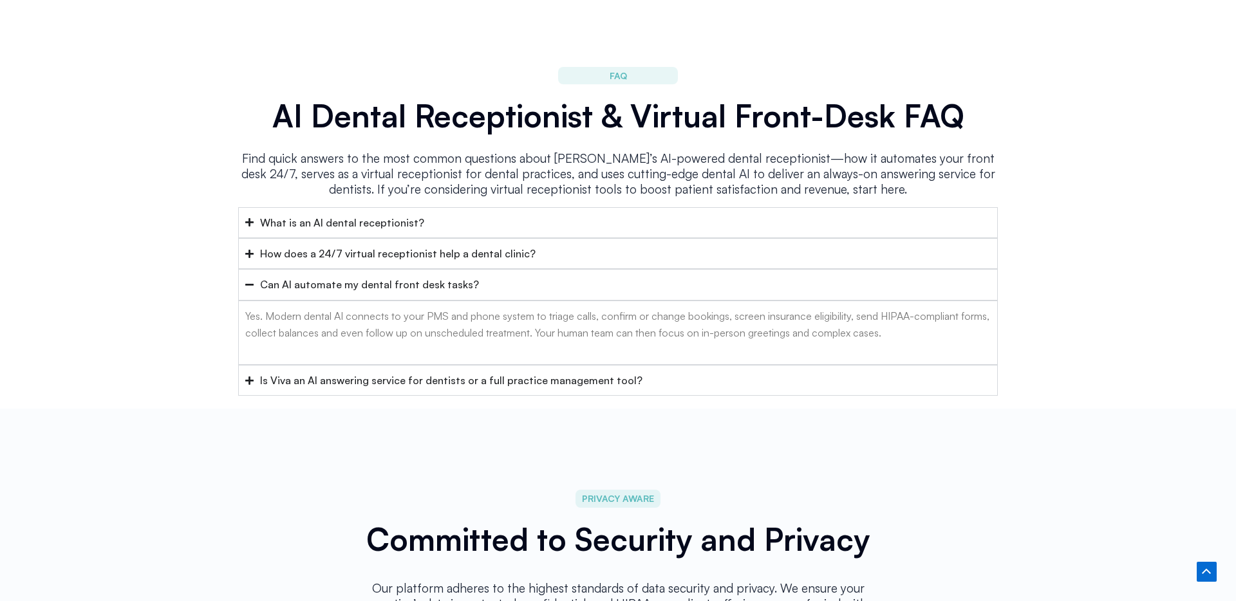
click at [444, 372] on div "Is Viva an AI answering service for dentists or a full practice management tool?" at bounding box center [451, 380] width 382 height 17
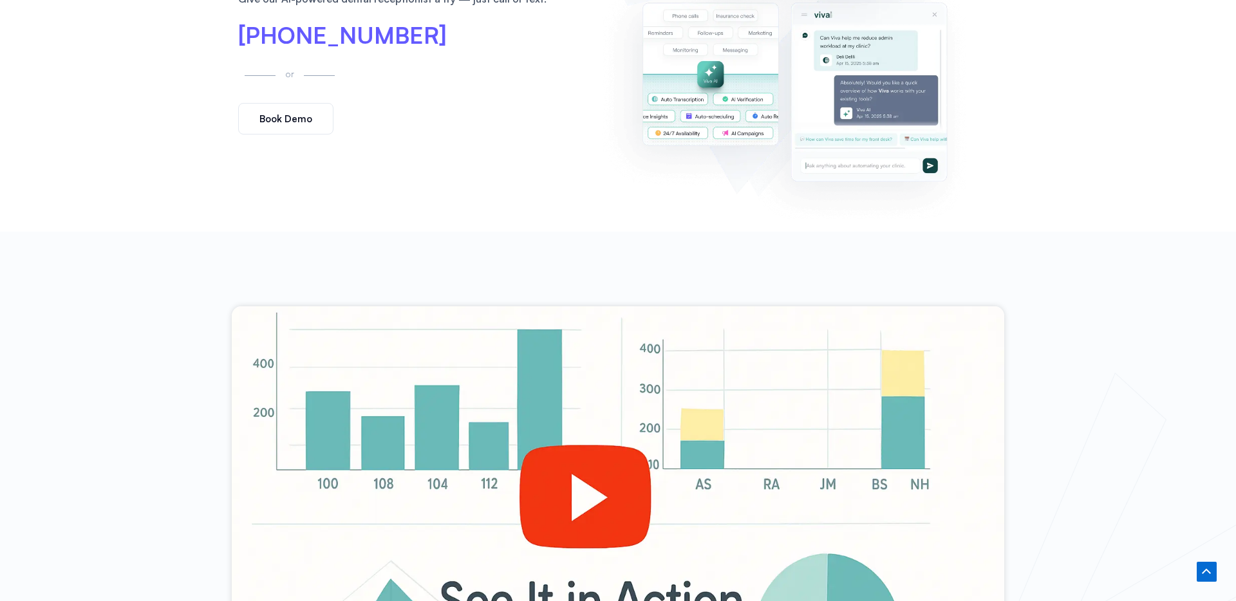
scroll to position [0, 0]
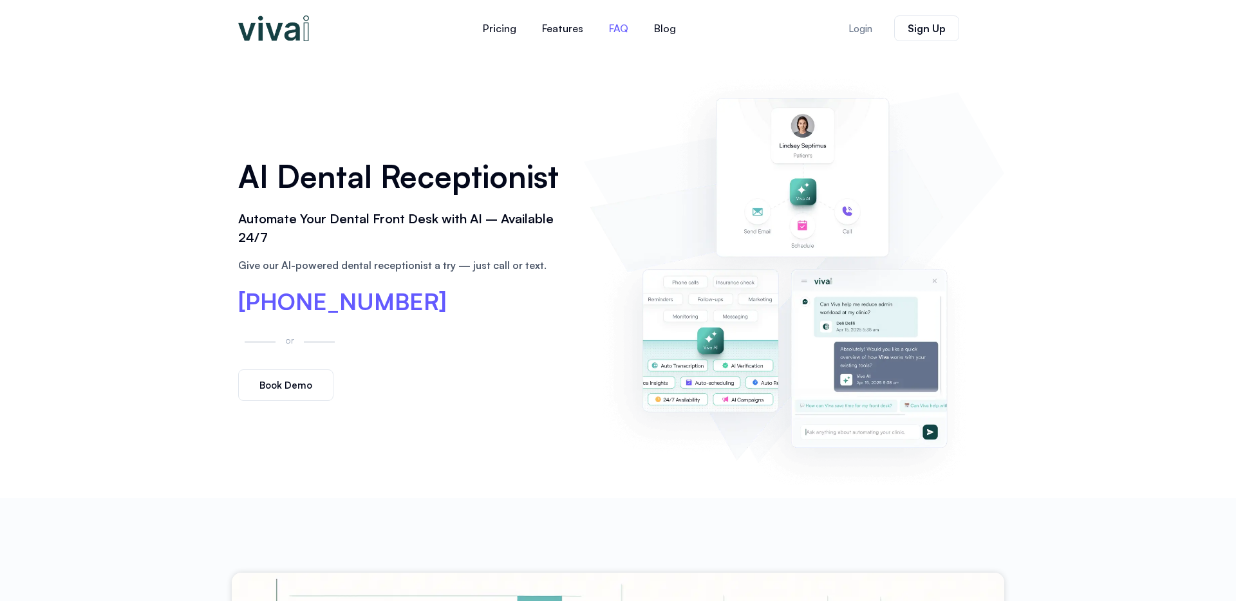
click at [616, 33] on link "FAQ" at bounding box center [618, 28] width 45 height 31
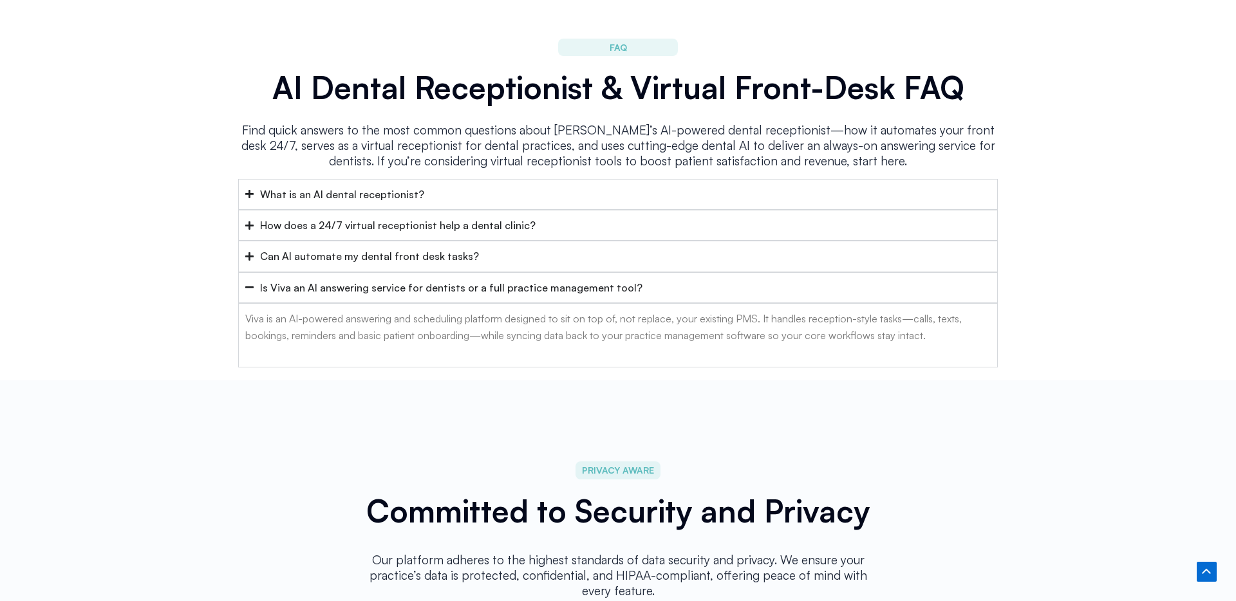
click at [478, 189] on summary "What is an AI dental receptionist?" at bounding box center [618, 194] width 760 height 31
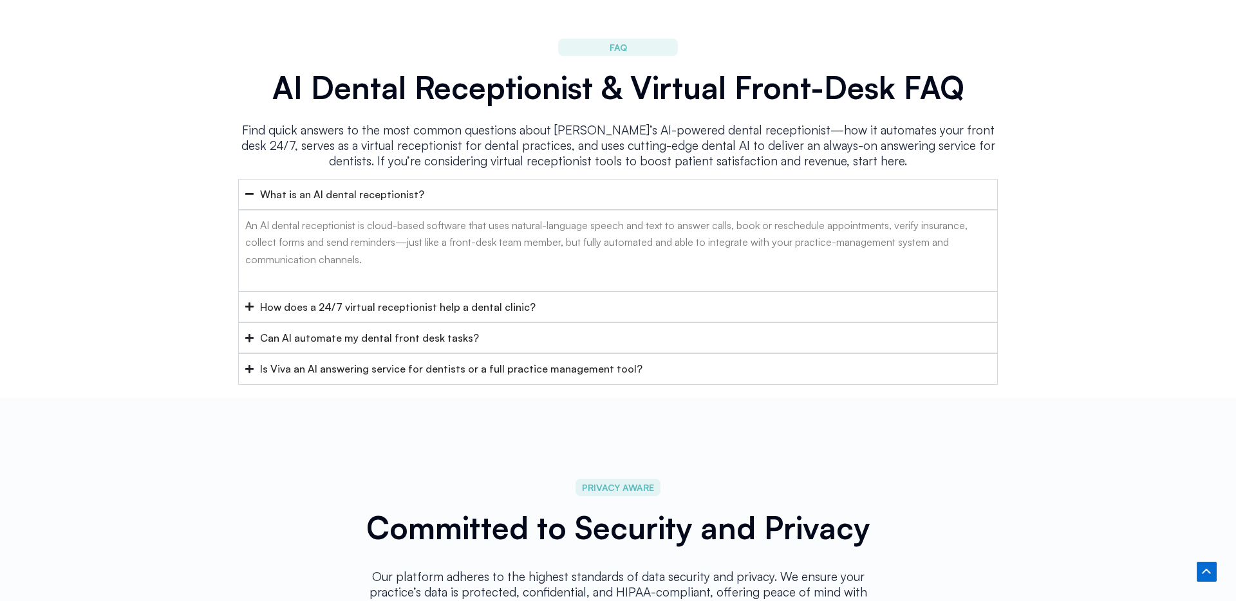
click at [562, 292] on summary "How does a 24/7 virtual receptionist help a dental clinic?" at bounding box center [618, 307] width 760 height 31
click at [570, 322] on summary "Can AI automate my dental front desk tasks?" at bounding box center [618, 337] width 760 height 31
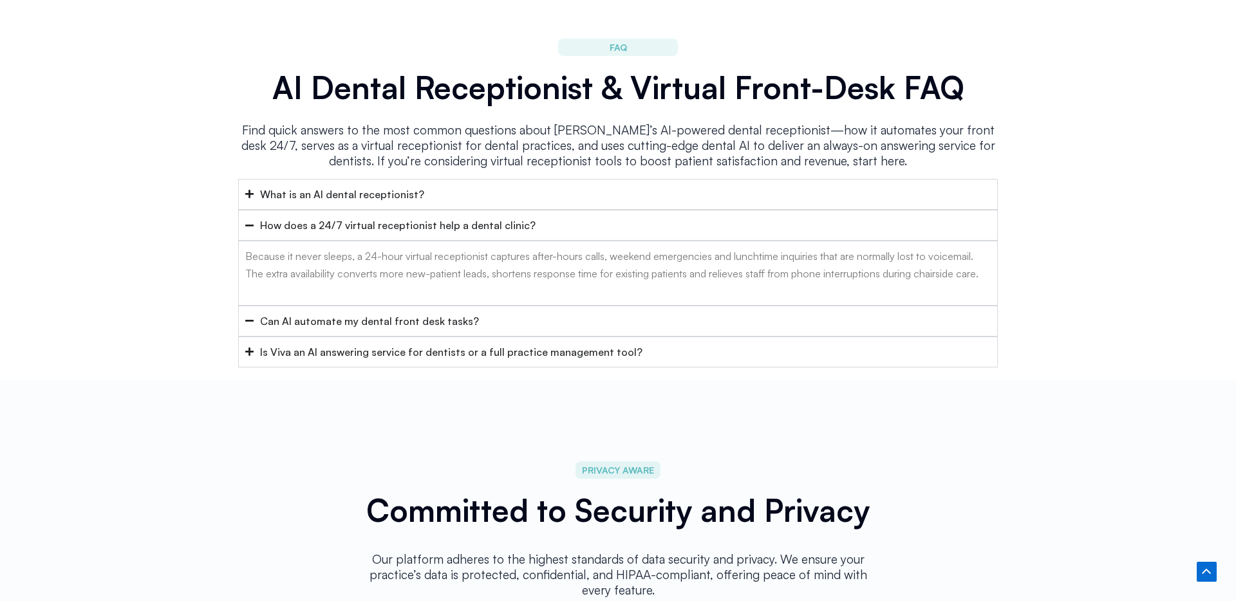
drag, startPoint x: 572, startPoint y: 324, endPoint x: 573, endPoint y: 333, distance: 9.7
click at [571, 344] on div "Is Viva an AI answering service for dentists or a full practice management tool?" at bounding box center [451, 352] width 382 height 17
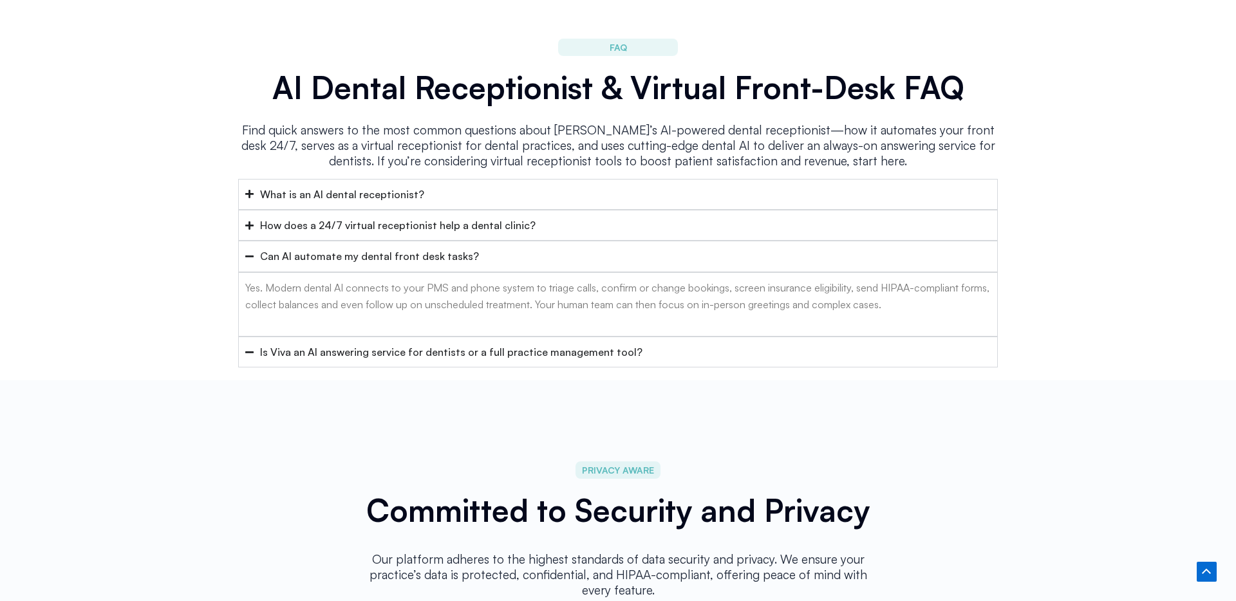
click at [572, 368] on div "Viva is an AI-powered answering and scheduling platform designed to sit on top …" at bounding box center [617, 399] width 745 height 63
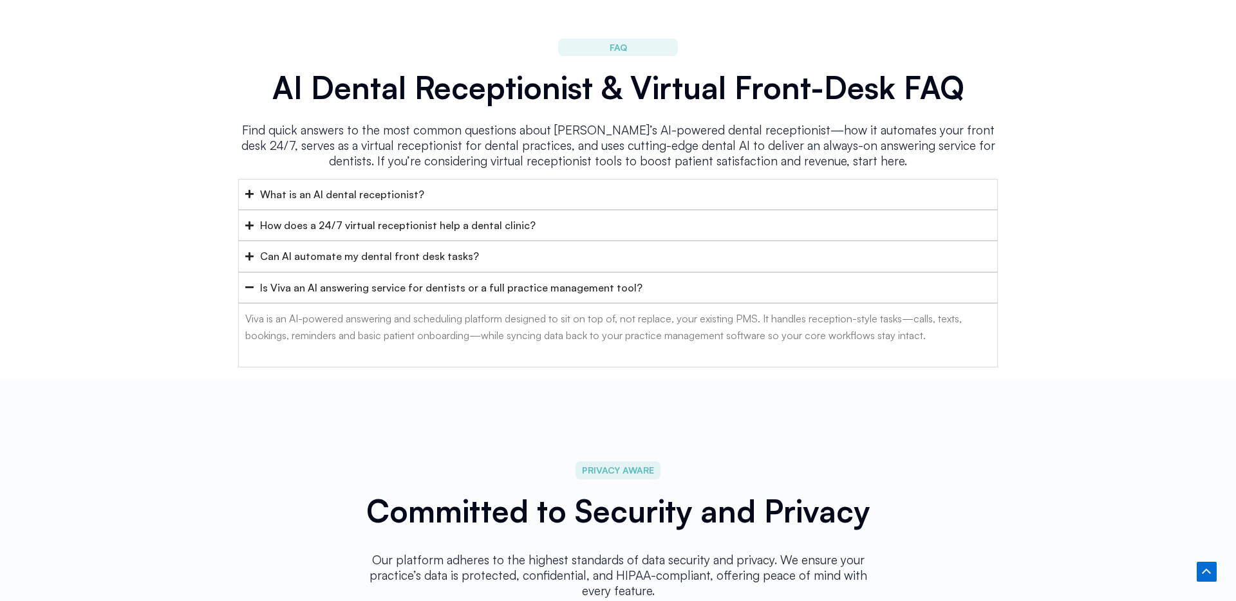
click at [581, 279] on div "Is Viva an AI answering service for dentists or a full practice management tool?" at bounding box center [451, 287] width 382 height 17
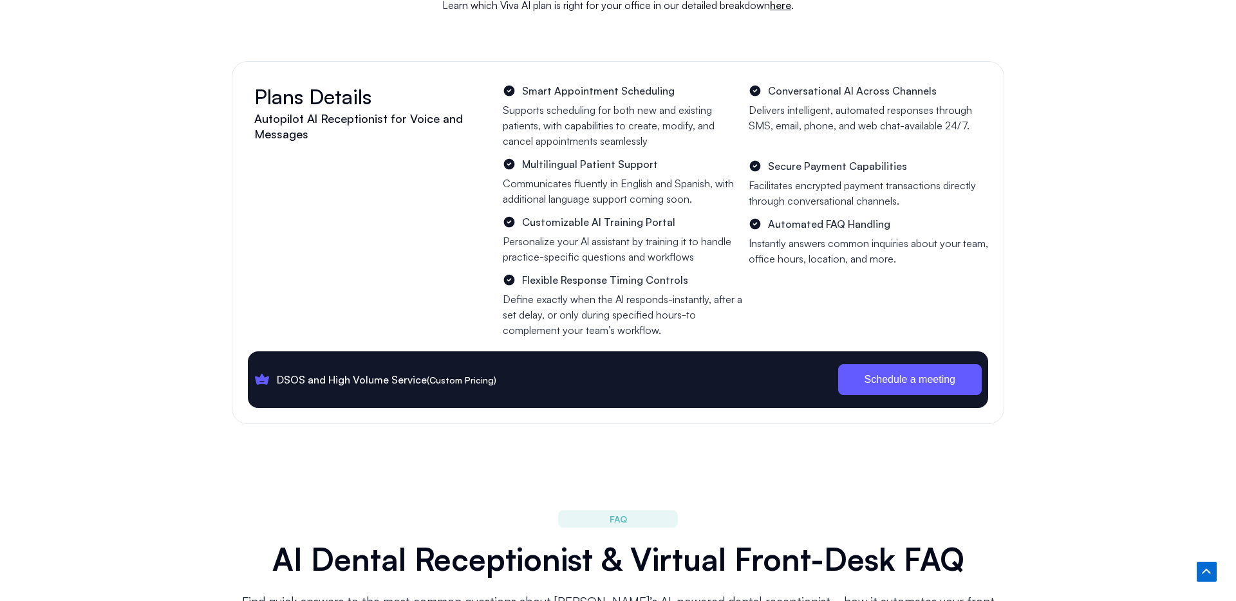
scroll to position [3433, 0]
